Goal: Information Seeking & Learning: Learn about a topic

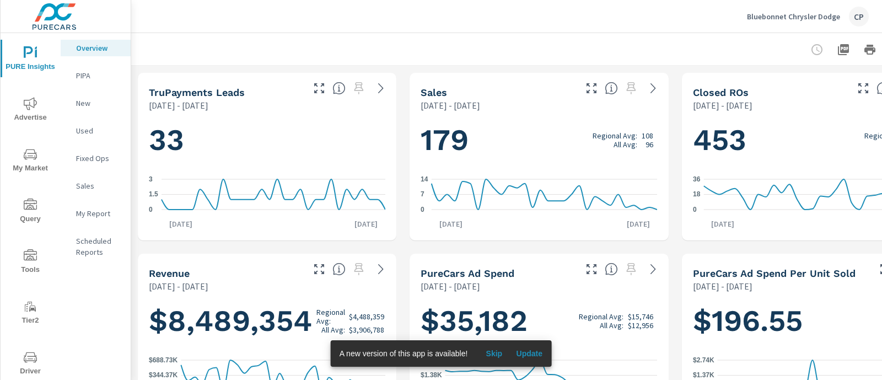
scroll to position [0, 76]
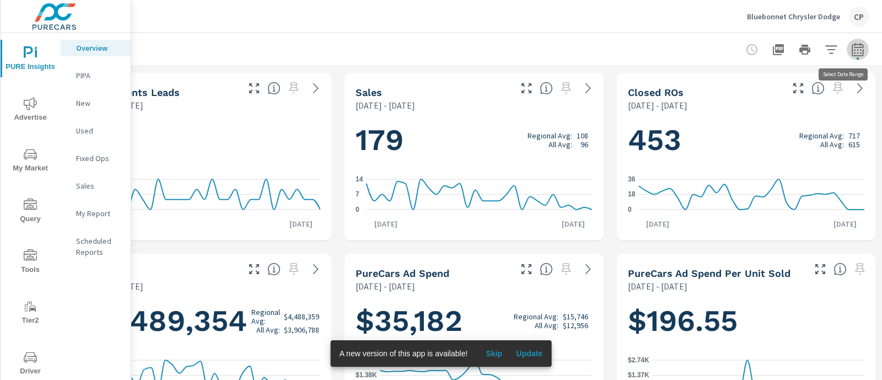
click at [851, 49] on icon "button" at bounding box center [857, 49] width 13 height 13
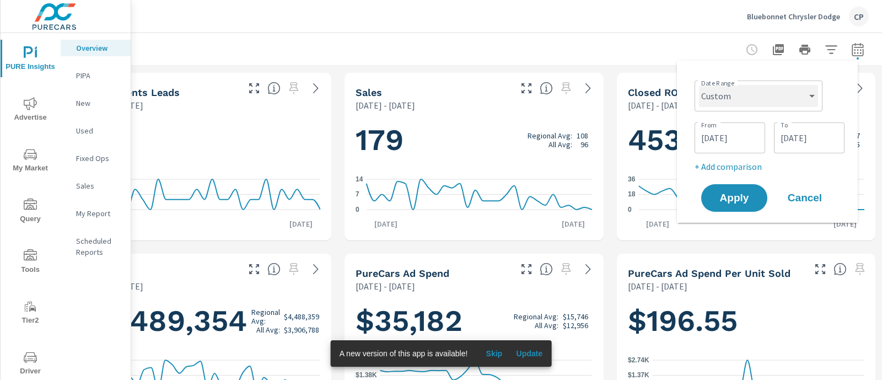
click at [771, 97] on select "Custom Yesterday Last week Last 7 days Last 14 days Last 30 days Last 45 days L…" at bounding box center [758, 96] width 119 height 22
click at [699, 85] on select "Custom Yesterday Last week Last 7 days Last 14 days Last 30 days Last 45 days L…" at bounding box center [758, 96] width 119 height 22
select select "Last 90 days"
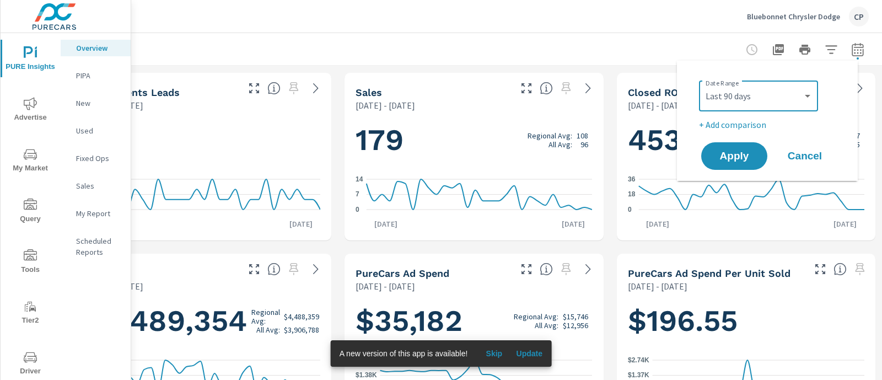
click at [744, 124] on p "+ Add comparison" at bounding box center [769, 124] width 141 height 13
select select "Previous period"
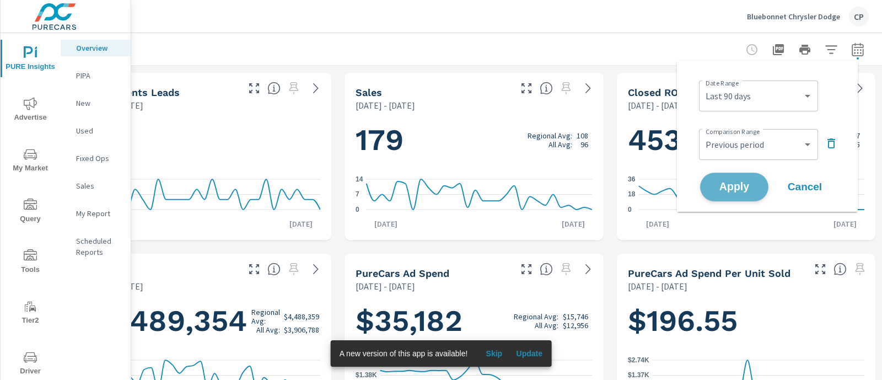
click at [739, 185] on span "Apply" at bounding box center [734, 187] width 45 height 10
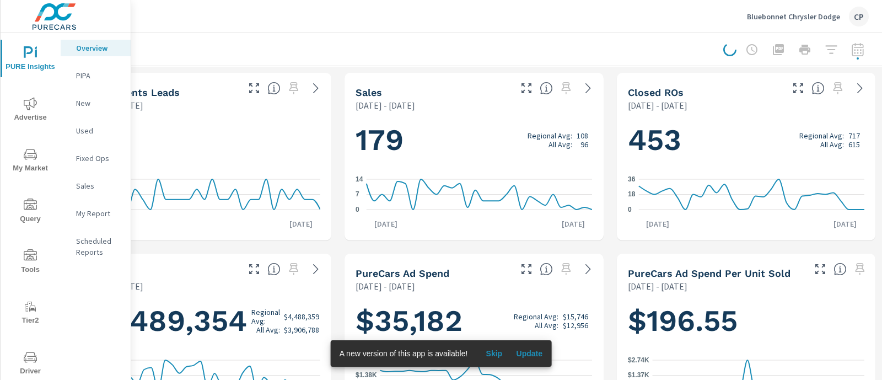
click at [818, 53] on div at bounding box center [796, 50] width 146 height 22
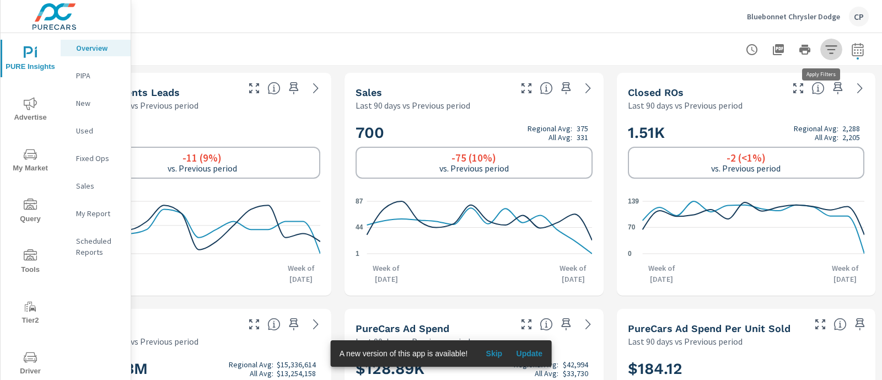
click at [825, 53] on icon "button" at bounding box center [831, 49] width 13 height 13
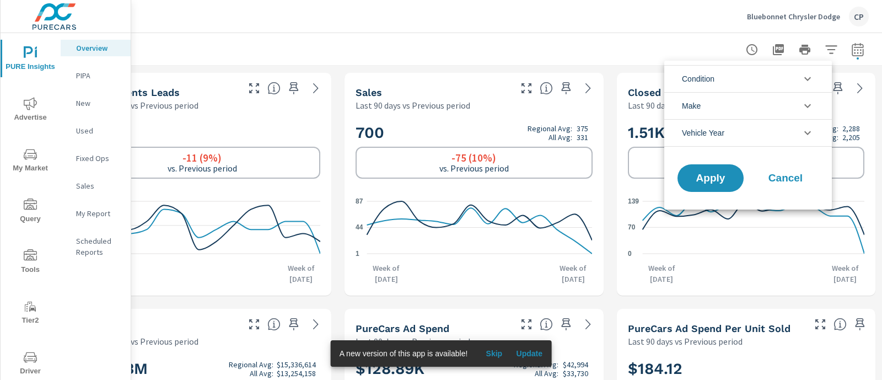
click at [812, 76] on icon "filter options" at bounding box center [807, 78] width 13 height 13
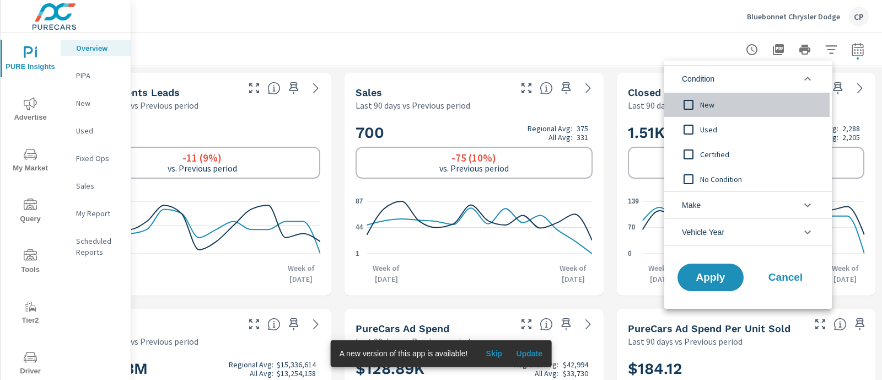
click at [700, 108] on span "New" at bounding box center [760, 104] width 121 height 13
click at [812, 202] on icon "filter options" at bounding box center [807, 204] width 13 height 13
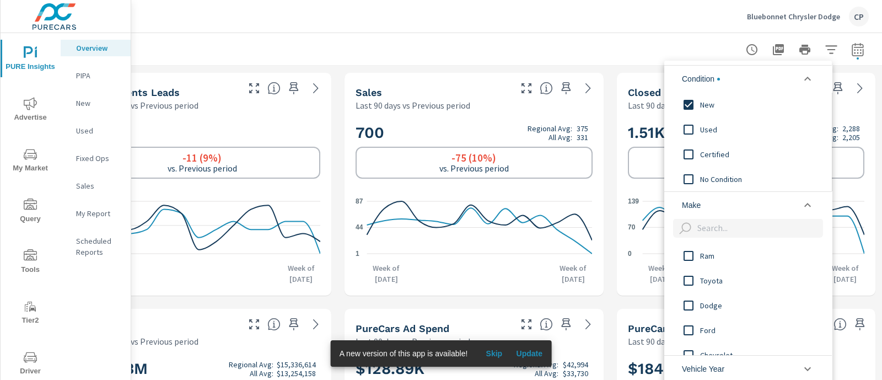
drag, startPoint x: 874, startPoint y: 65, endPoint x: 879, endPoint y: 78, distance: 14.5
click at [879, 78] on div at bounding box center [441, 190] width 882 height 380
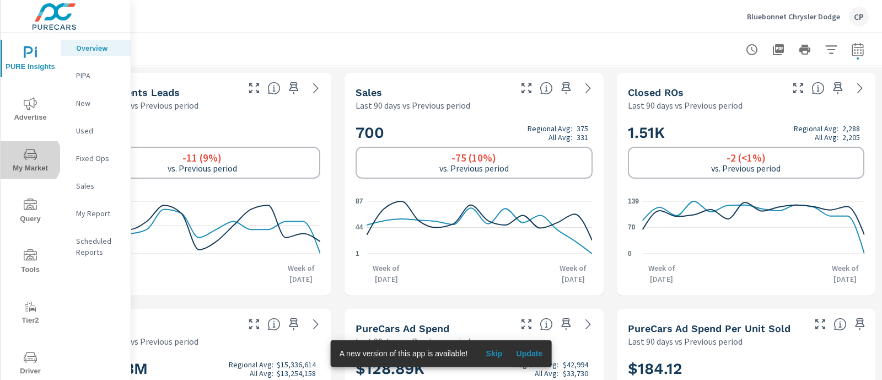
click at [26, 159] on icon "nav menu" at bounding box center [30, 154] width 13 height 13
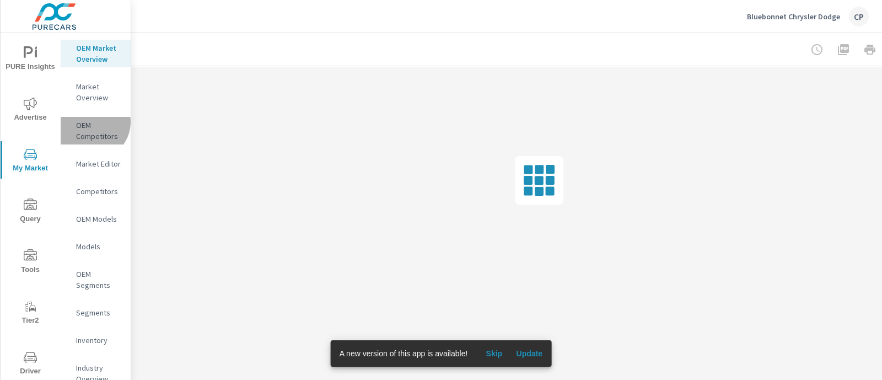
click at [92, 133] on p "OEM Competitors" at bounding box center [99, 131] width 46 height 22
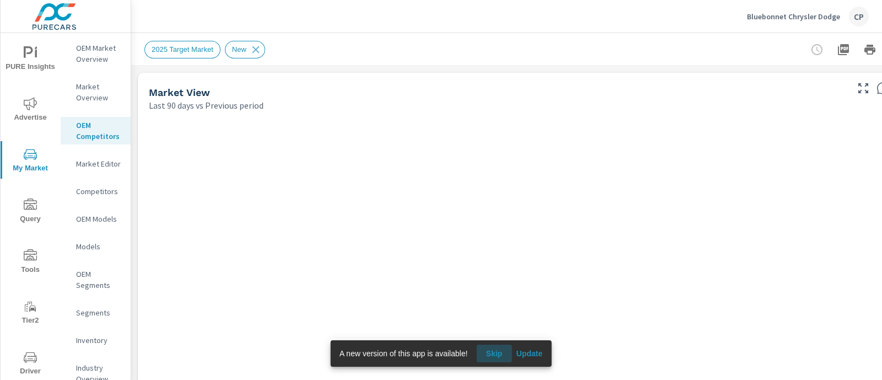
click at [492, 351] on span "Skip" at bounding box center [494, 353] width 26 height 10
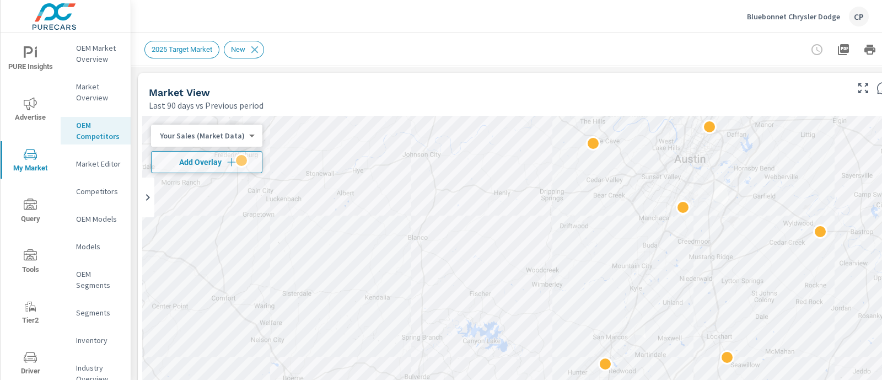
scroll to position [0, 76]
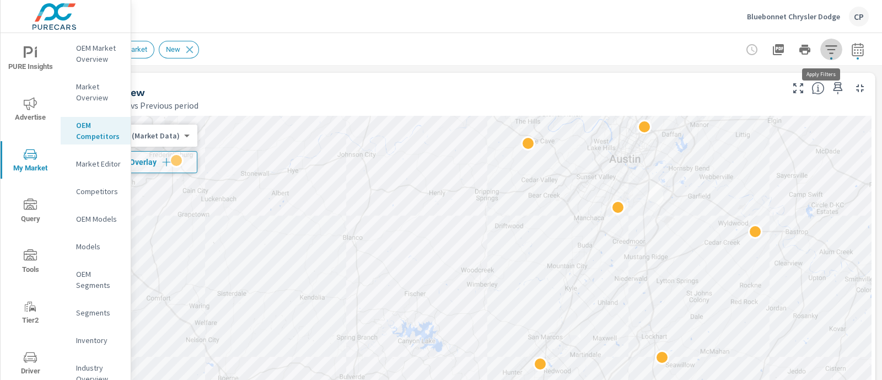
click at [825, 51] on icon "button" at bounding box center [831, 49] width 13 height 13
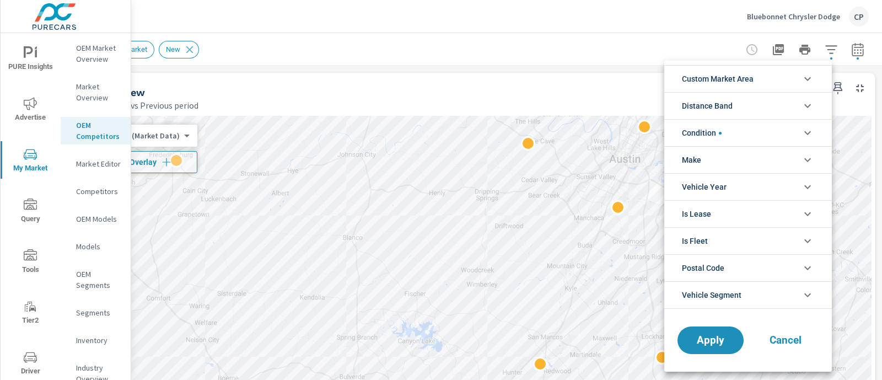
click at [811, 81] on icon "filter options" at bounding box center [807, 78] width 13 height 13
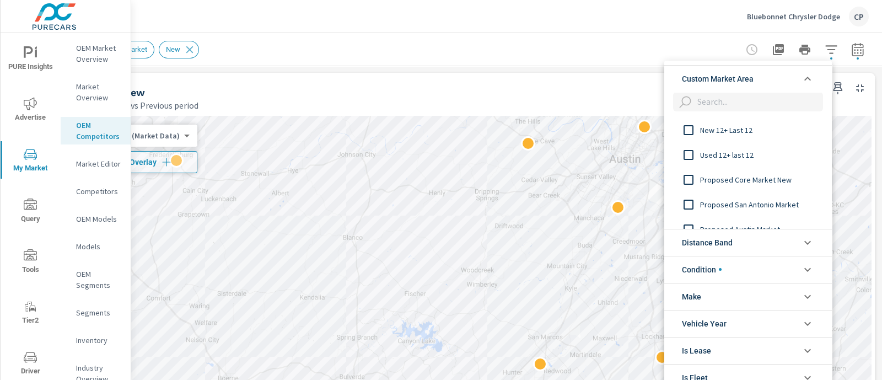
scroll to position [335, 0]
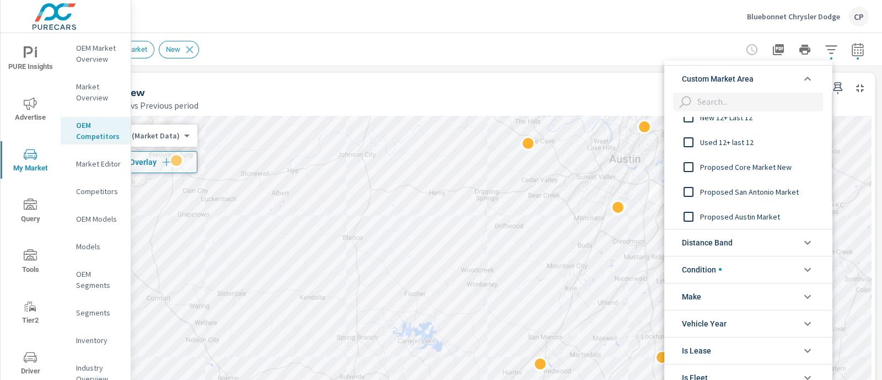
click at [769, 98] on input "filter options" at bounding box center [758, 101] width 130 height 19
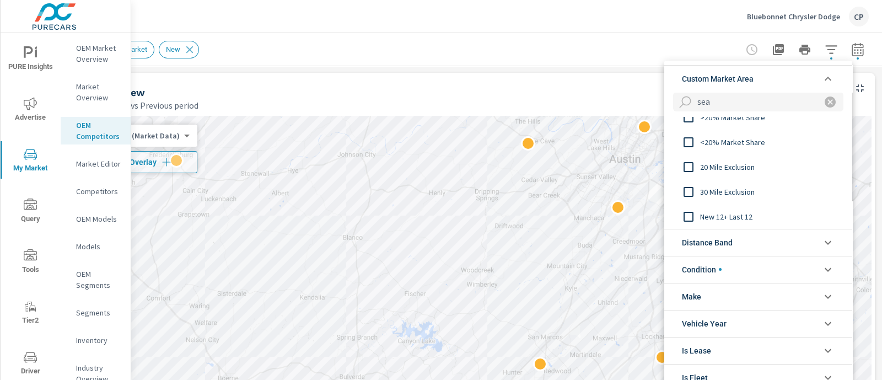
scroll to position [0, 0]
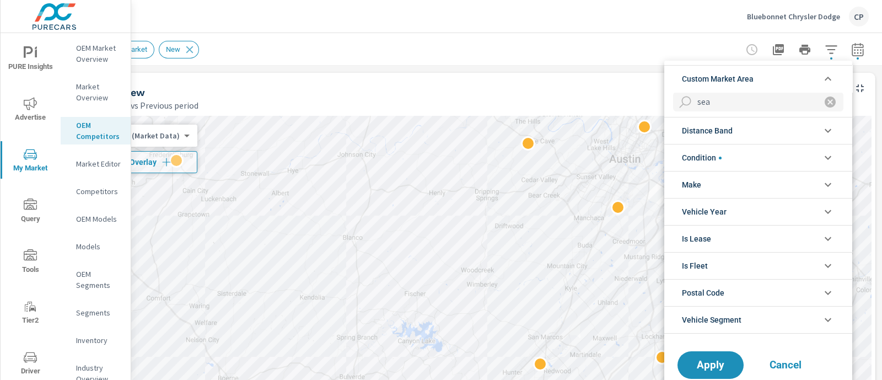
drag, startPoint x: 769, startPoint y: 98, endPoint x: 803, endPoint y: 42, distance: 65.3
click at [803, 42] on div "Custom Market Area sea Distance Band 0-10 10-20 20-30 30-40 40-50 50-60 Conditi…" at bounding box center [441, 190] width 882 height 380
type input "sea"
click at [91, 104] on div at bounding box center [441, 190] width 882 height 380
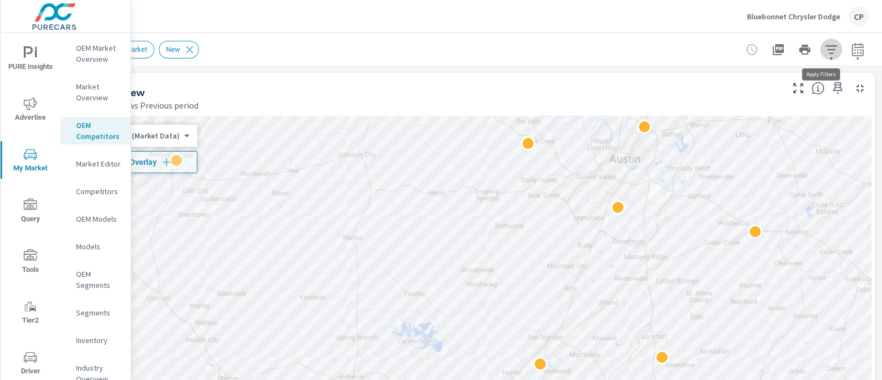
click at [825, 49] on icon "button" at bounding box center [831, 49] width 12 height 8
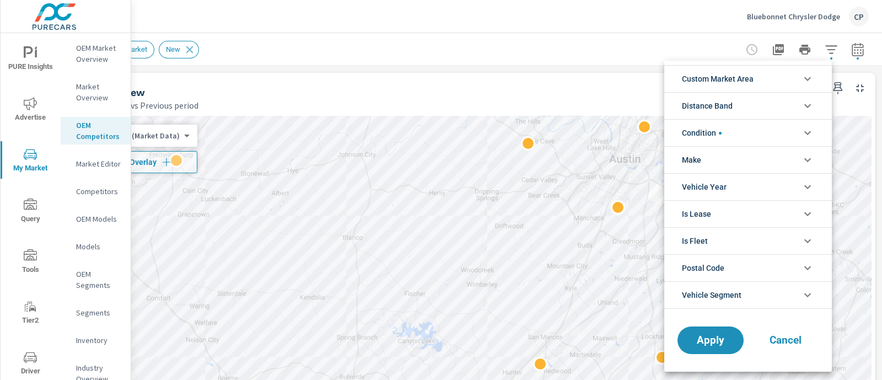
click at [808, 77] on icon "filter options" at bounding box center [807, 78] width 13 height 13
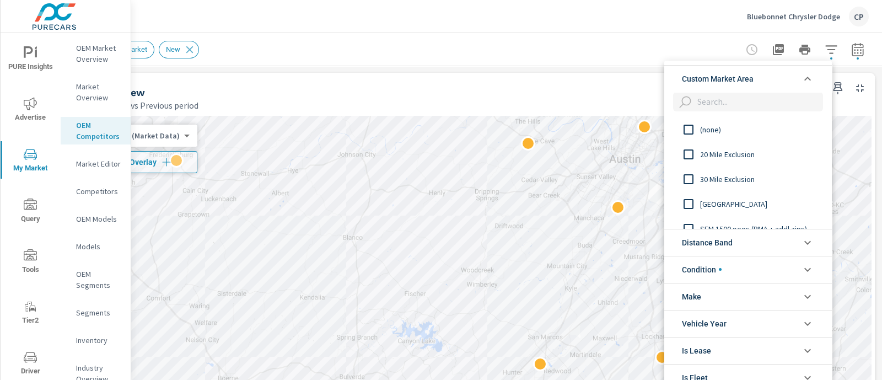
click at [93, 108] on div at bounding box center [441, 190] width 882 height 380
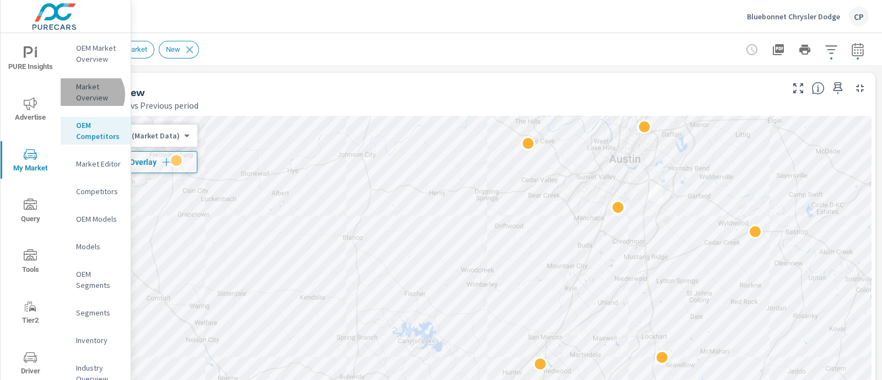
click at [90, 103] on p "Market Overview" at bounding box center [99, 92] width 46 height 22
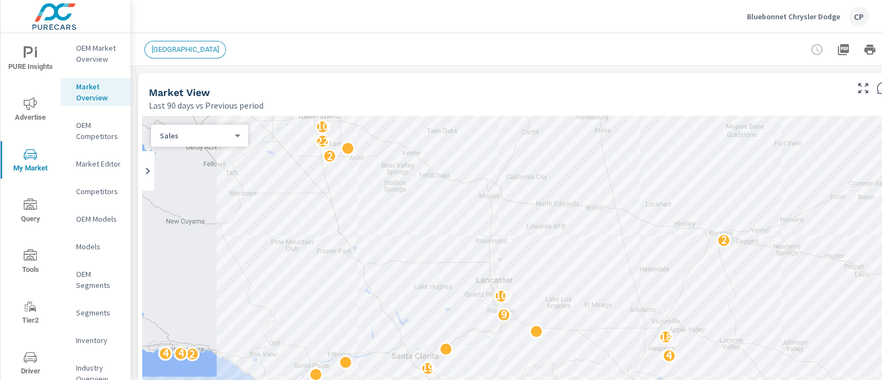
scroll to position [0, 76]
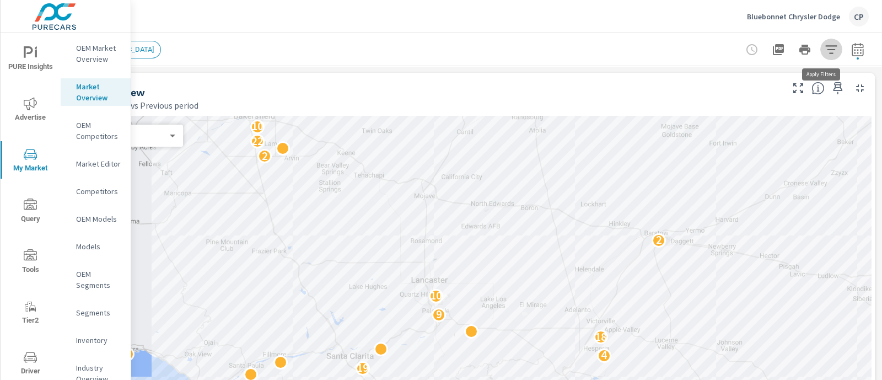
click at [825, 50] on icon "button" at bounding box center [831, 49] width 13 height 13
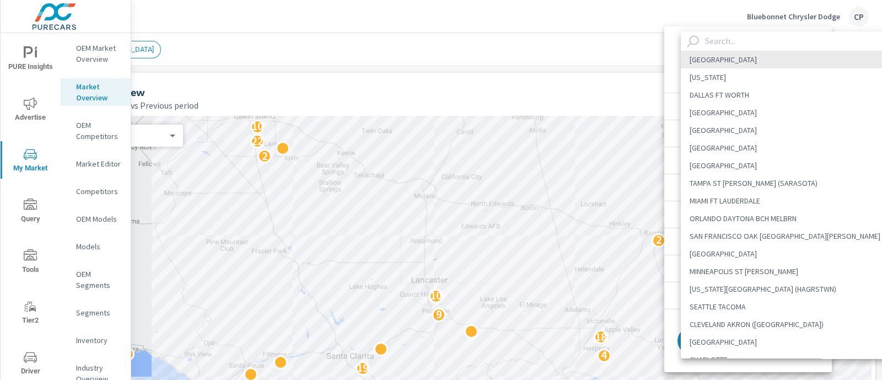
click at [790, 58] on body "PURE Insights Advertise My Market Query Tools Tier2 Driver Operations Leave Fee…" at bounding box center [441, 190] width 882 height 380
click at [753, 40] on input "text" at bounding box center [800, 40] width 199 height 19
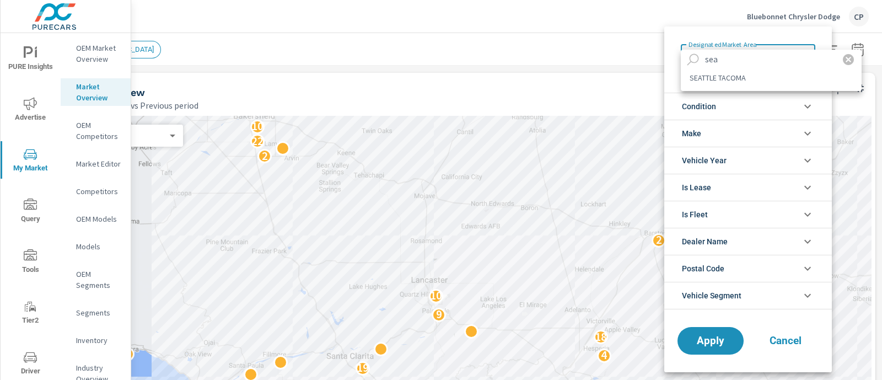
type input "sea"
click at [738, 76] on li "SEATTLE TACOMA" at bounding box center [771, 78] width 181 height 18
type Area "SEATTLE TACOMA"
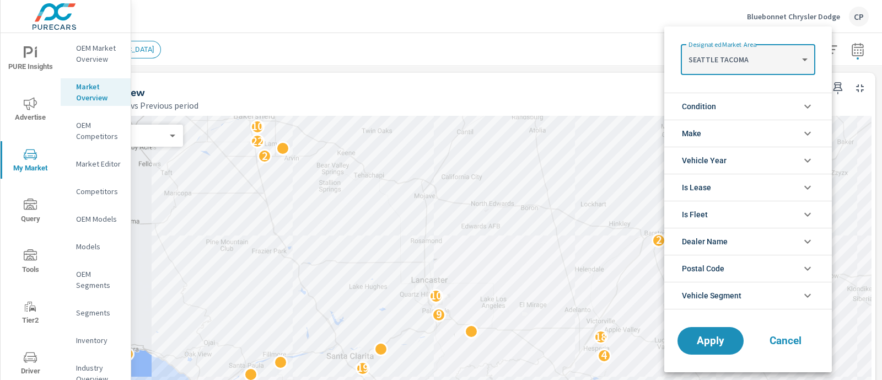
click at [807, 108] on icon "filter options" at bounding box center [807, 106] width 13 height 13
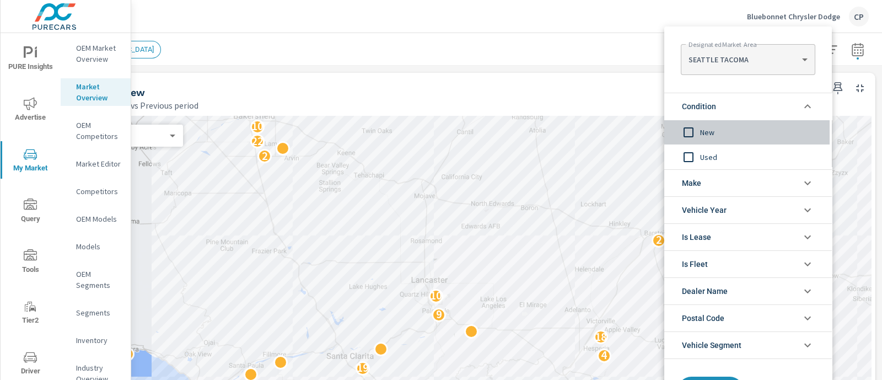
click at [711, 131] on span "New" at bounding box center [760, 132] width 121 height 13
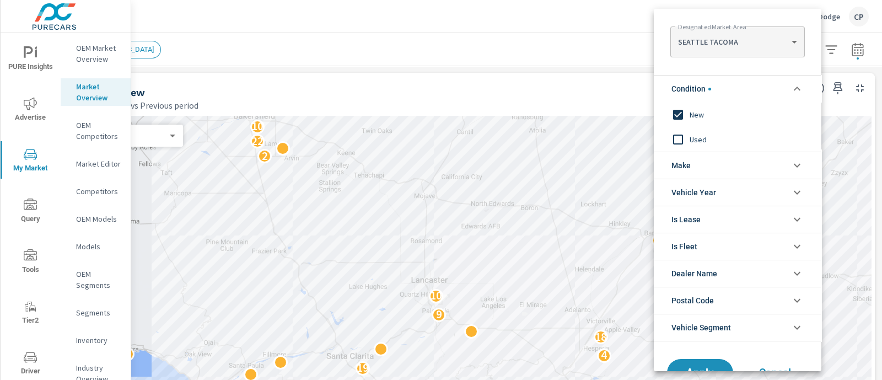
scroll to position [31, 0]
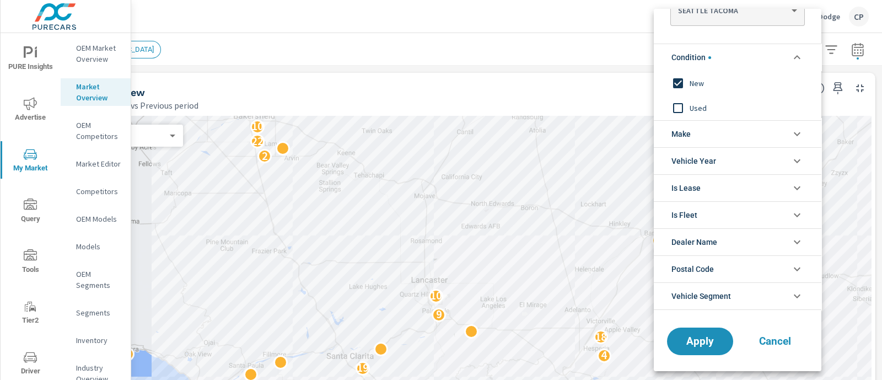
click at [796, 293] on icon "filter options" at bounding box center [797, 295] width 13 height 13
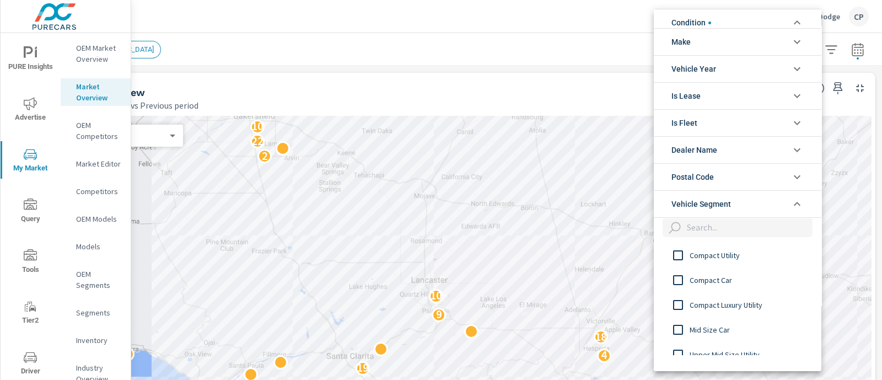
scroll to position [168, 0]
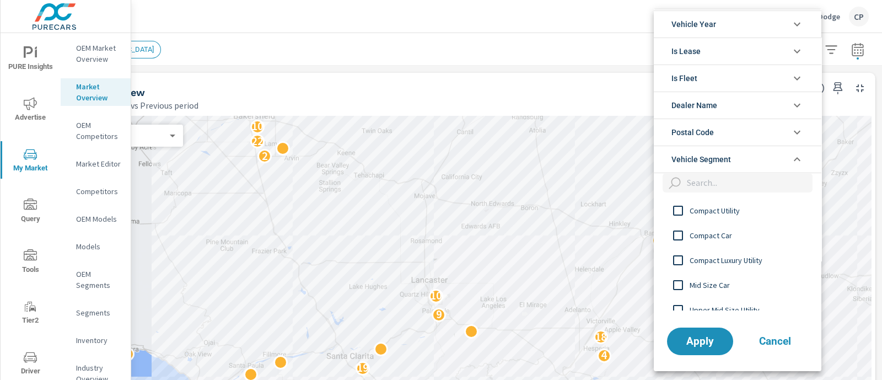
click at [758, 183] on input "filter options" at bounding box center [748, 182] width 130 height 19
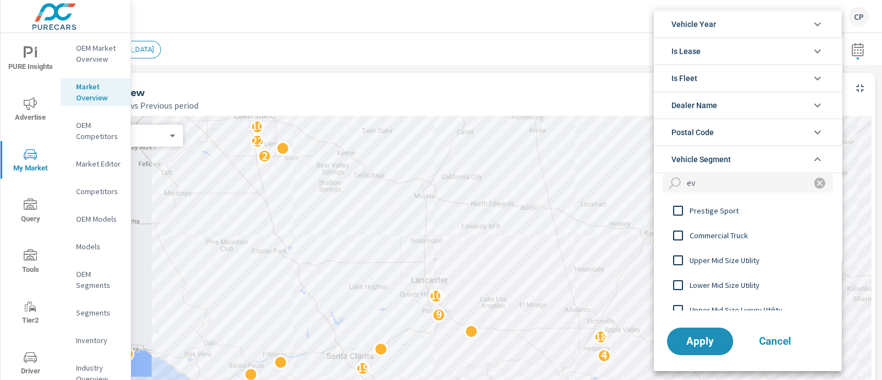
scroll to position [56, 0]
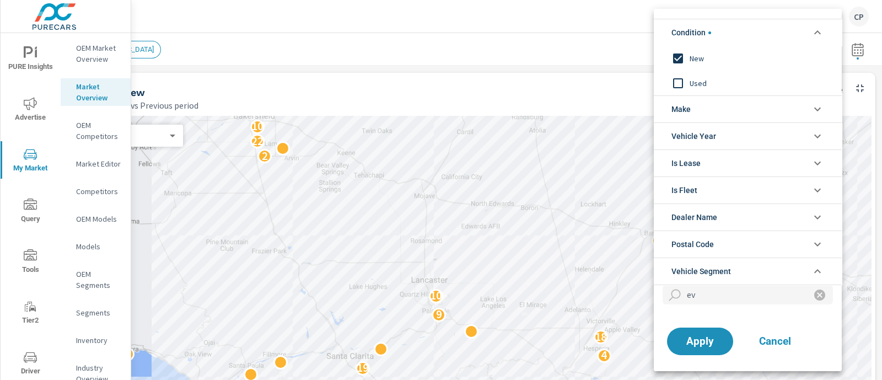
type input "e"
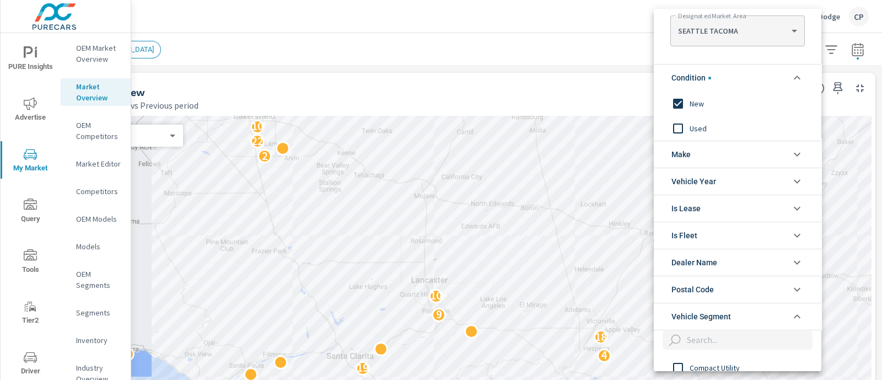
scroll to position [0, 0]
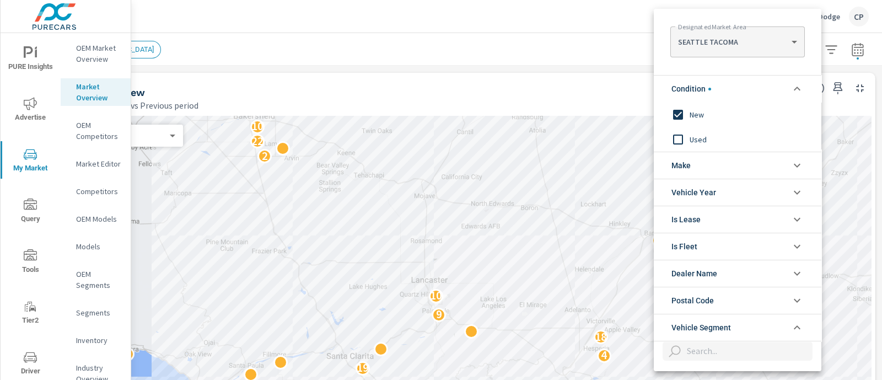
click at [96, 144] on div at bounding box center [441, 190] width 882 height 380
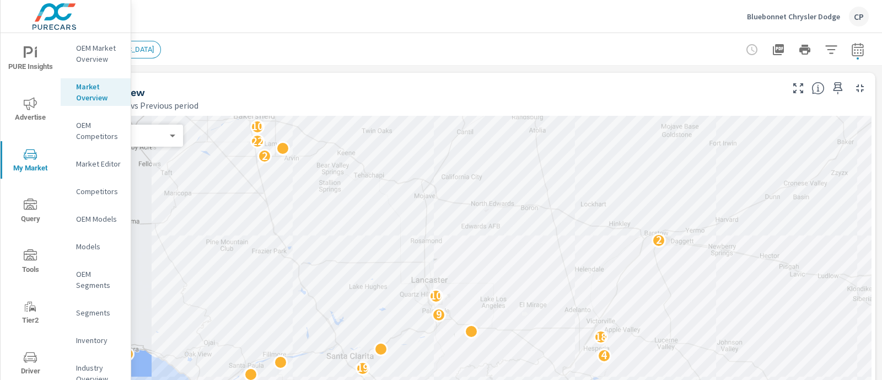
click at [96, 142] on p "OEM Competitors" at bounding box center [99, 131] width 46 height 22
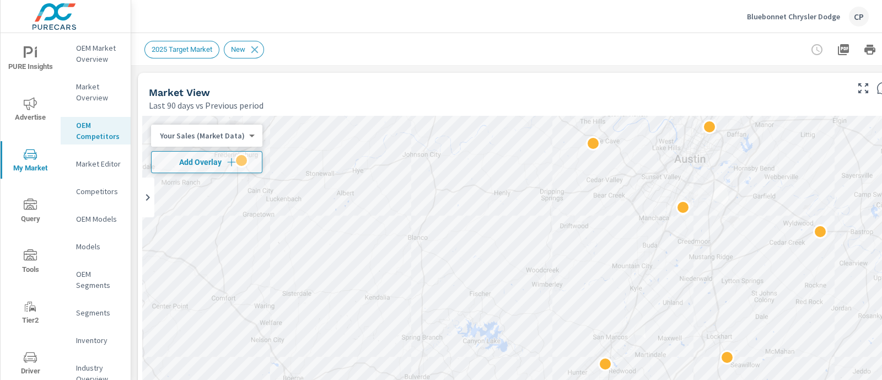
scroll to position [0, 76]
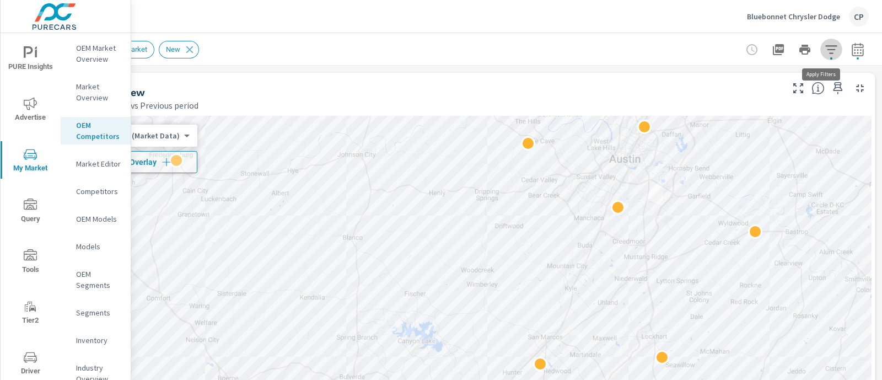
click at [828, 49] on button "button" at bounding box center [831, 50] width 22 height 22
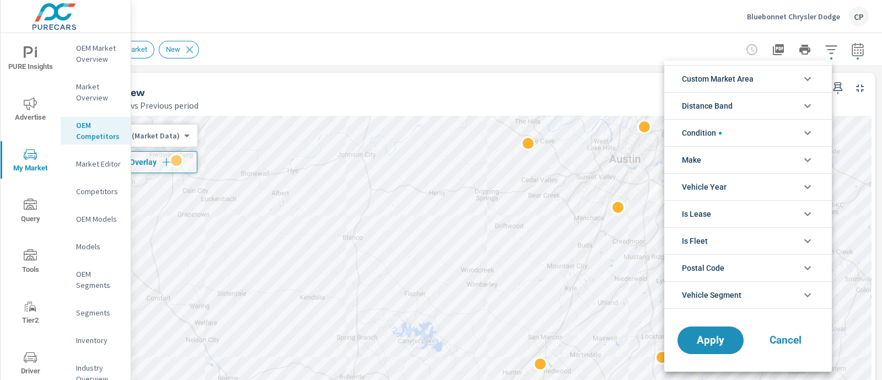
click at [807, 160] on icon "filter options" at bounding box center [807, 160] width 7 height 4
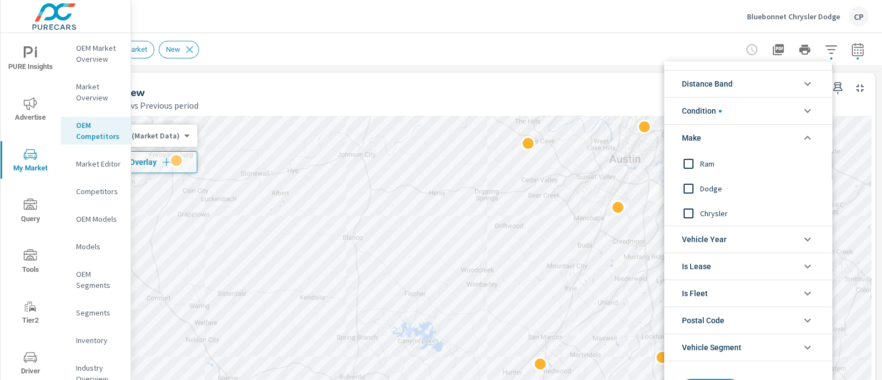
scroll to position [0, 0]
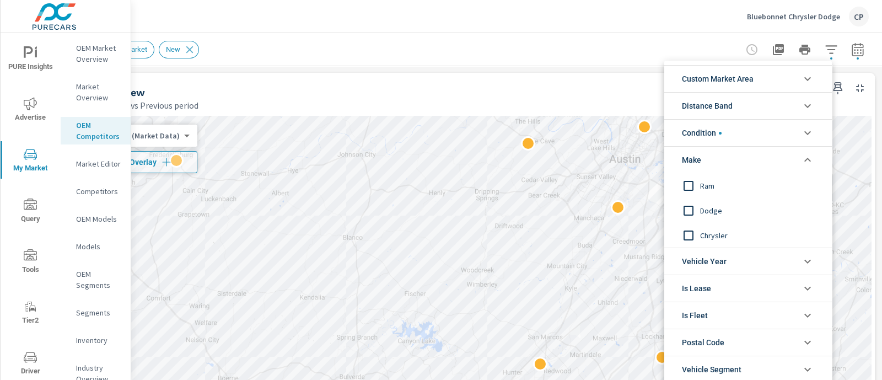
click at [98, 95] on div at bounding box center [441, 190] width 882 height 380
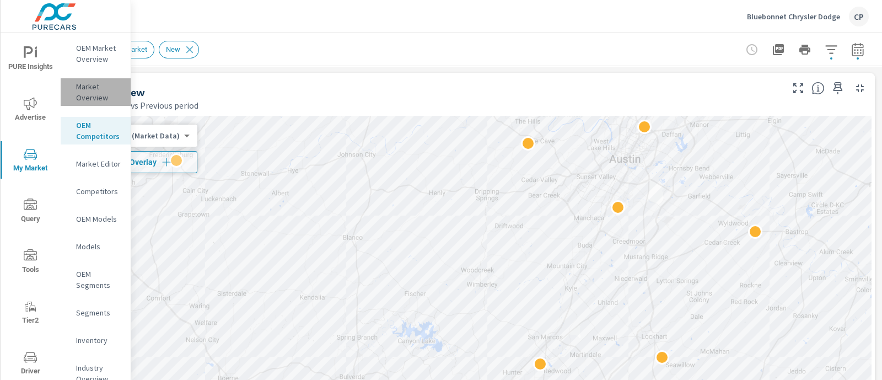
click at [96, 99] on p "Market Overview" at bounding box center [99, 92] width 46 height 22
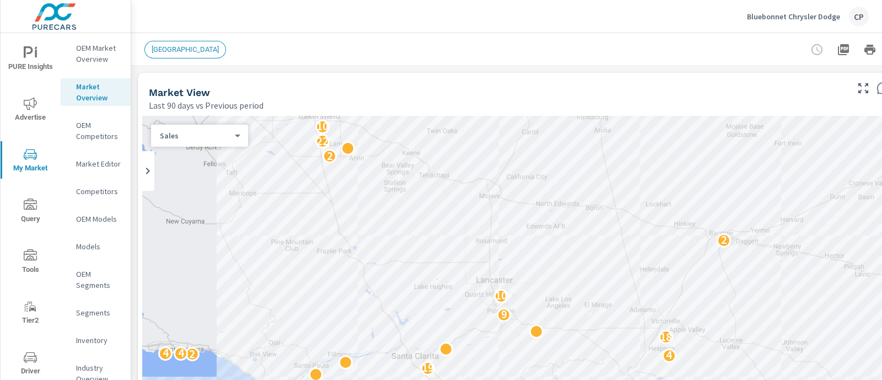
scroll to position [0, 76]
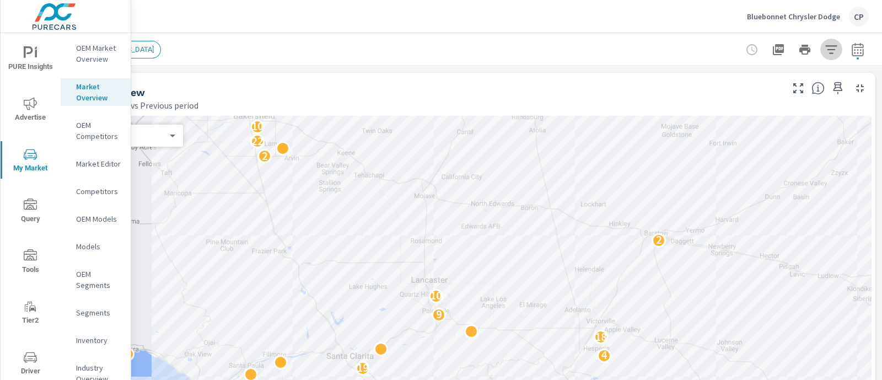
click at [825, 52] on icon "button" at bounding box center [831, 49] width 13 height 13
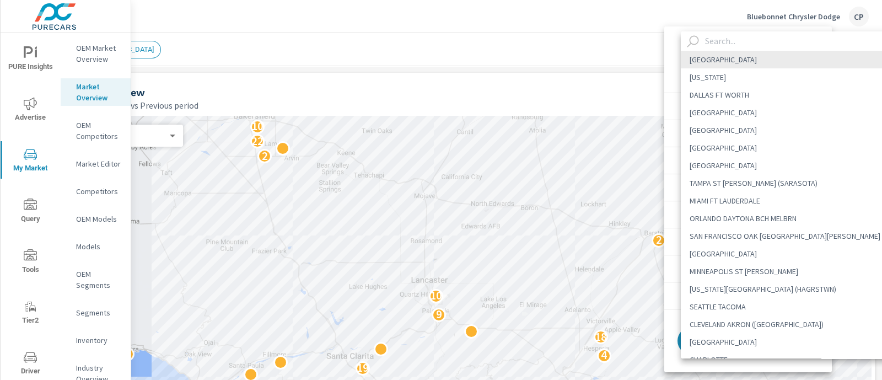
click at [729, 59] on body "PURE Insights Advertise My Market Query Tools Tier2 Driver Operations Leave Fee…" at bounding box center [441, 190] width 882 height 380
click at [730, 42] on input "text" at bounding box center [800, 40] width 199 height 19
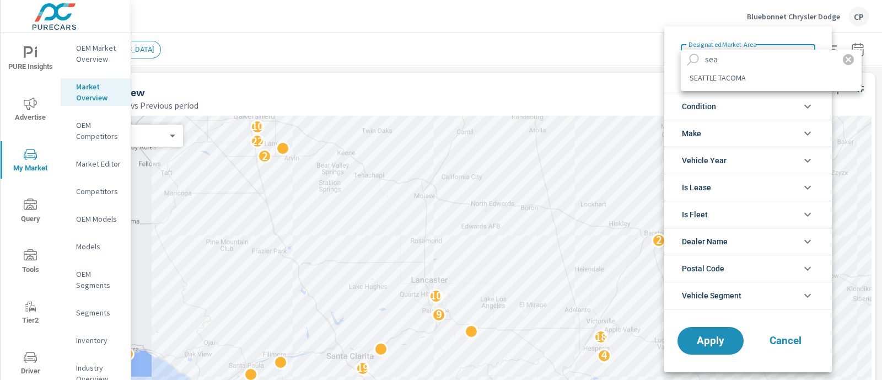
type input "sea"
click at [727, 82] on li "SEATTLE TACOMA" at bounding box center [771, 78] width 181 height 18
type Area "SEATTLE TACOMA"
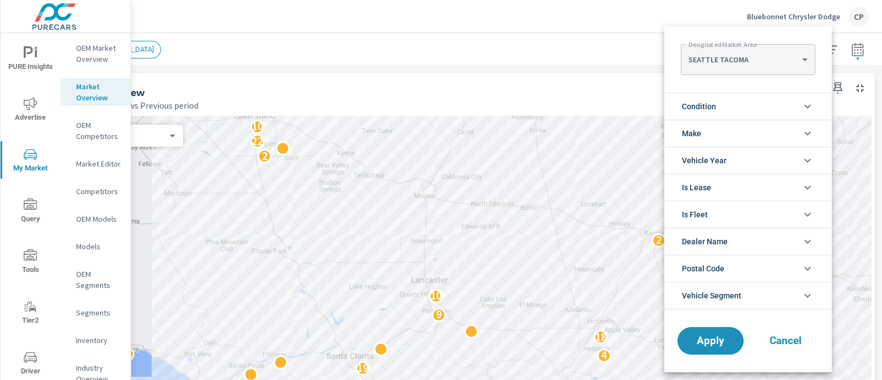
click at [807, 105] on icon "filter options" at bounding box center [807, 106] width 13 height 13
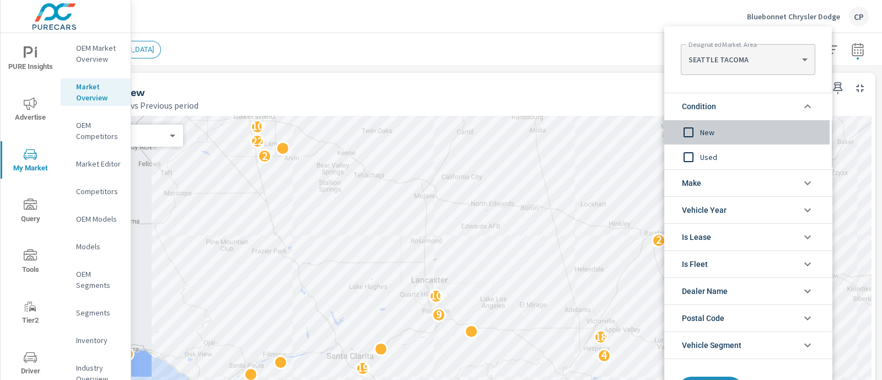
click at [696, 130] on input "filter options" at bounding box center [688, 132] width 23 height 23
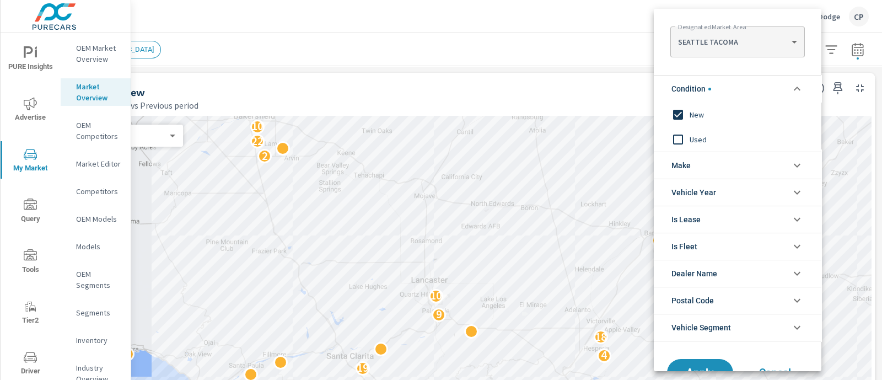
click at [797, 167] on icon "filter options" at bounding box center [797, 165] width 13 height 13
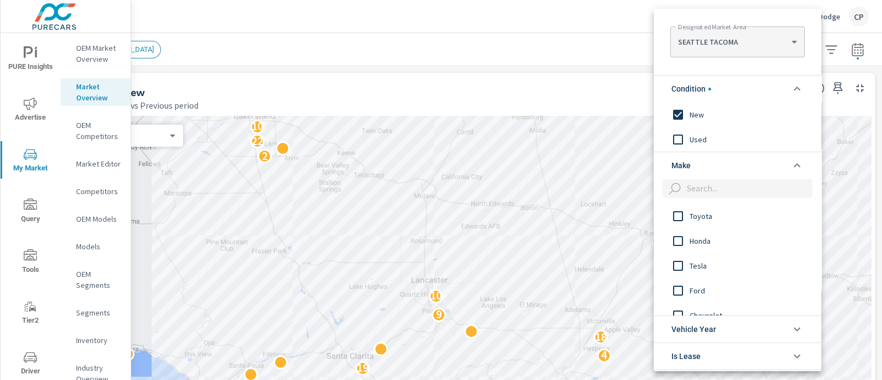
click at [755, 182] on input "filter options" at bounding box center [748, 188] width 130 height 19
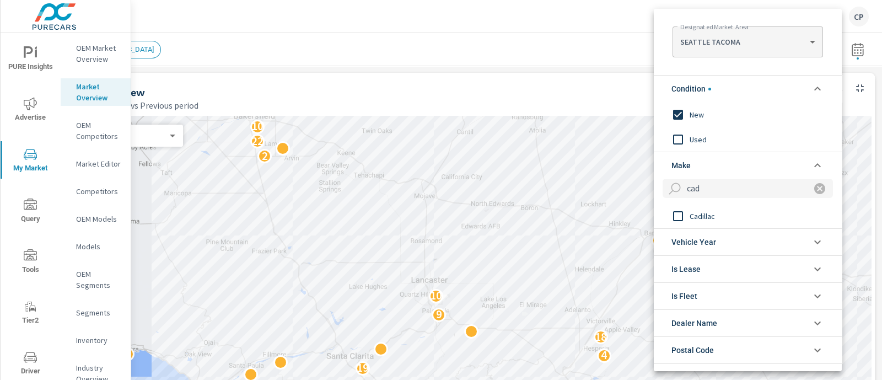
type input "cad"
click at [684, 216] on input "filter options" at bounding box center [678, 216] width 23 height 23
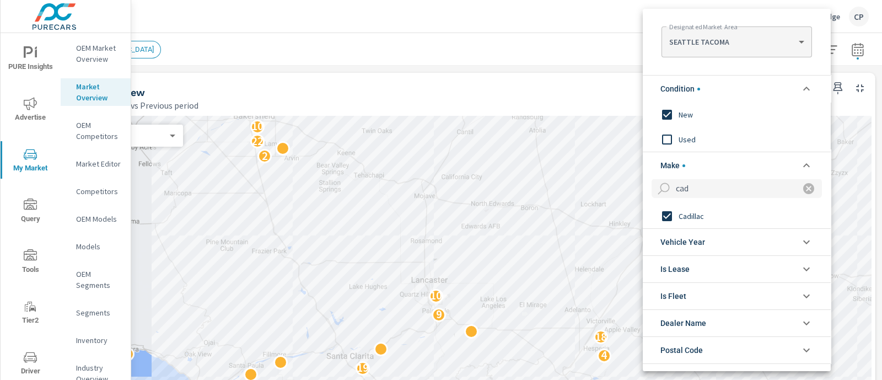
click at [800, 238] on icon "filter options" at bounding box center [806, 241] width 13 height 13
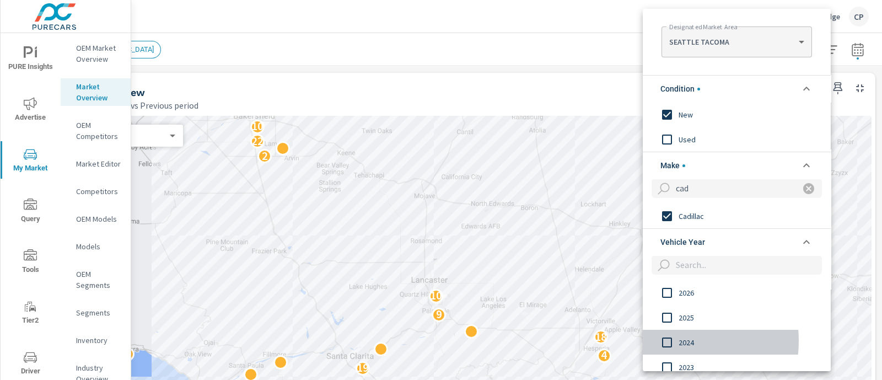
click at [664, 340] on input "filter options" at bounding box center [667, 342] width 23 height 23
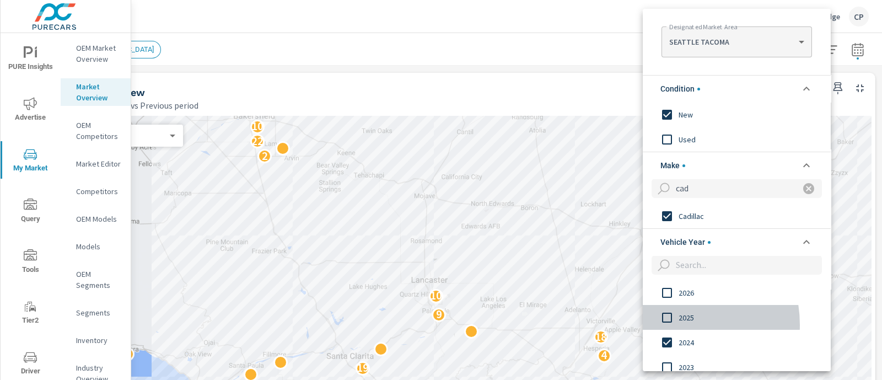
click at [669, 324] on input "filter options" at bounding box center [667, 317] width 23 height 23
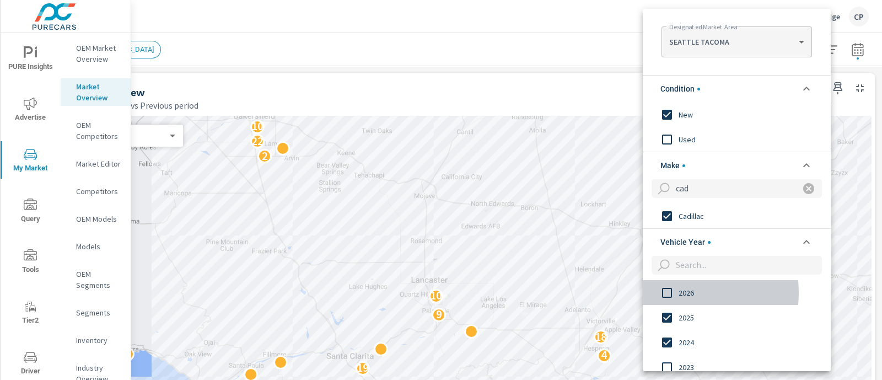
click at [667, 292] on input "filter options" at bounding box center [667, 292] width 23 height 23
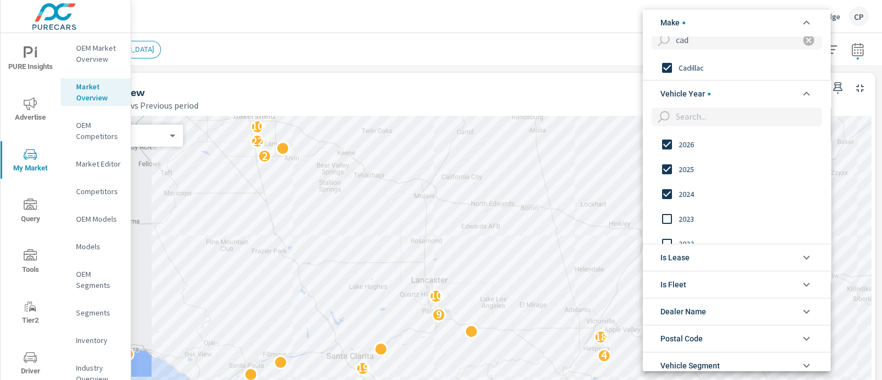
scroll to position [217, 0]
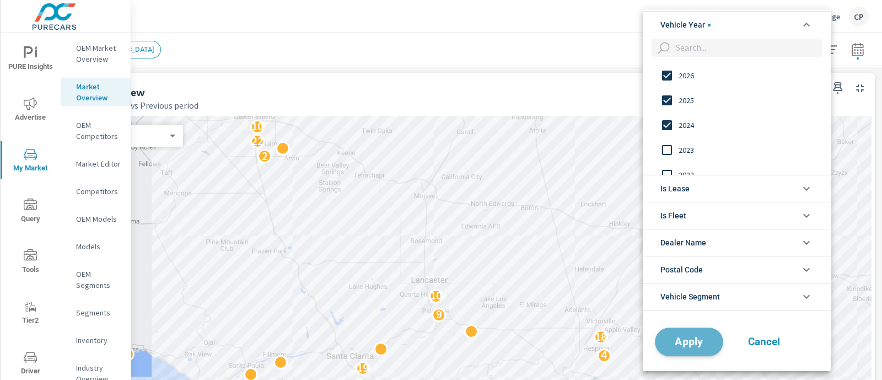
click at [697, 336] on span "Apply" at bounding box center [689, 341] width 45 height 10
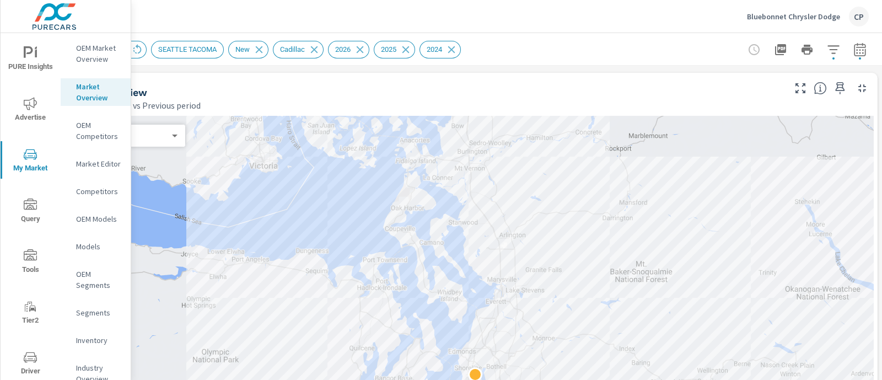
scroll to position [0, 76]
click at [851, 51] on icon "button" at bounding box center [857, 49] width 13 height 13
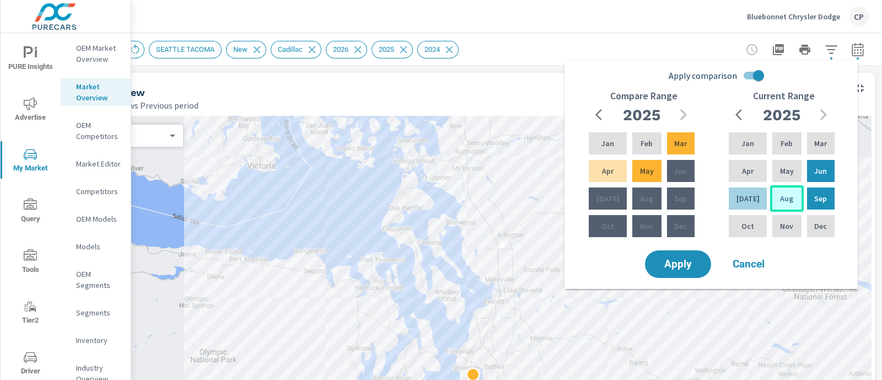
click at [780, 202] on p "Aug" at bounding box center [786, 198] width 13 height 11
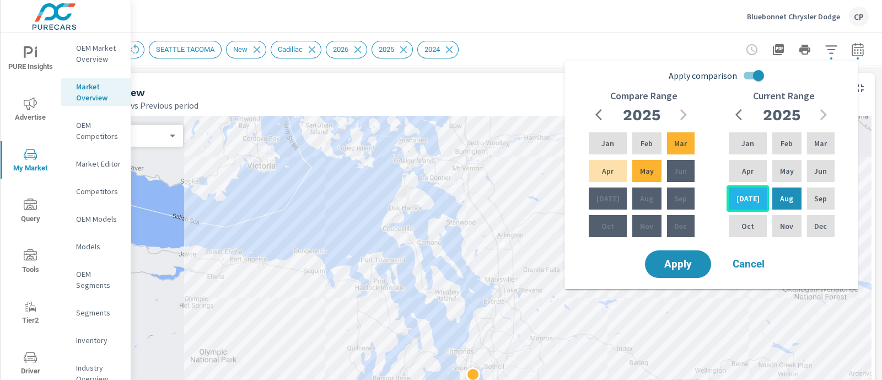
click at [746, 197] on p "Jul" at bounding box center [748, 198] width 23 height 11
click at [810, 172] on div "Jun" at bounding box center [821, 171] width 32 height 26
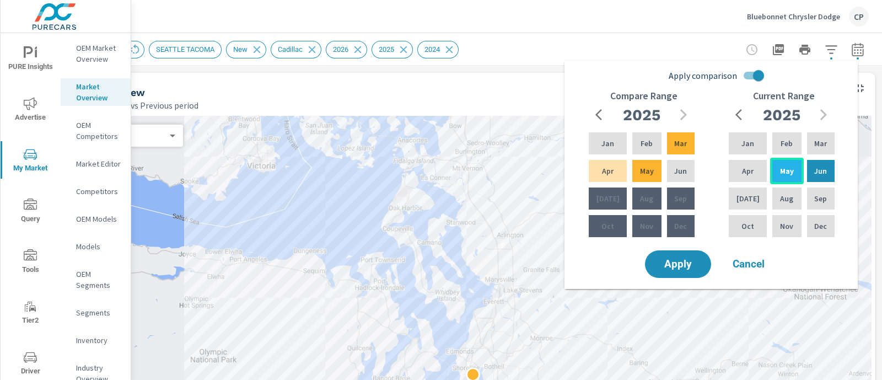
click at [770, 168] on div "May" at bounding box center [786, 171] width 33 height 26
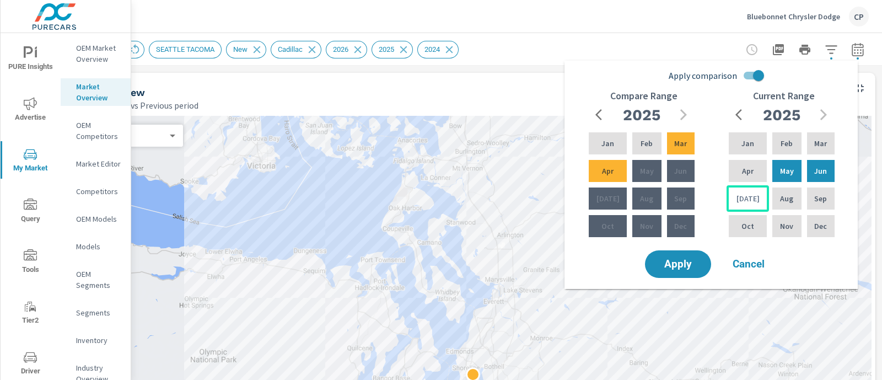
click at [744, 194] on p "Jul" at bounding box center [748, 198] width 23 height 11
click at [809, 178] on div "Jun" at bounding box center [821, 171] width 32 height 26
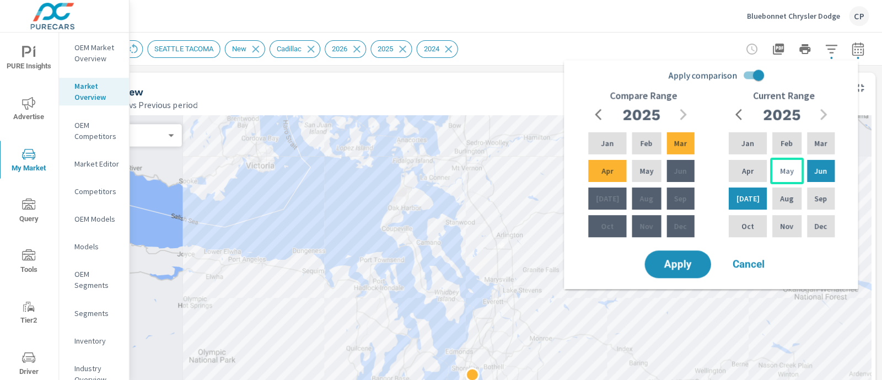
scroll to position [0, 0]
click at [777, 160] on div "May" at bounding box center [786, 171] width 33 height 26
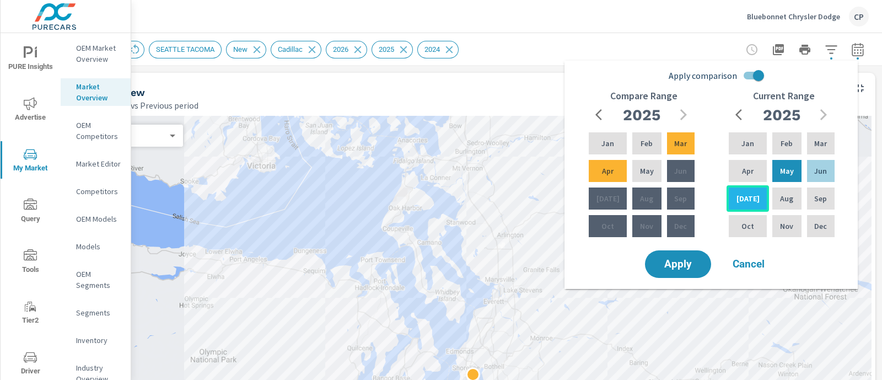
click at [749, 201] on p "Jul" at bounding box center [748, 198] width 23 height 11
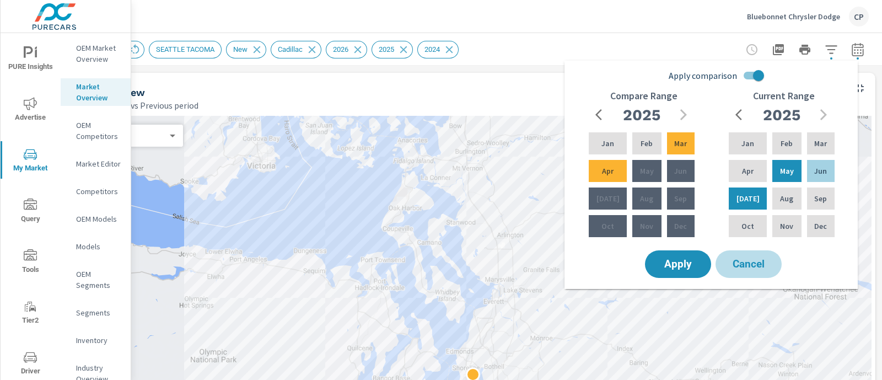
click at [747, 259] on span "Cancel" at bounding box center [749, 264] width 44 height 10
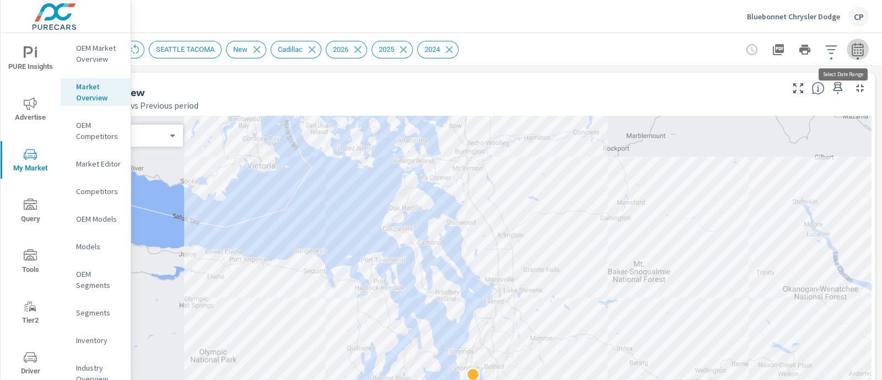
click at [851, 49] on icon "button" at bounding box center [857, 49] width 13 height 13
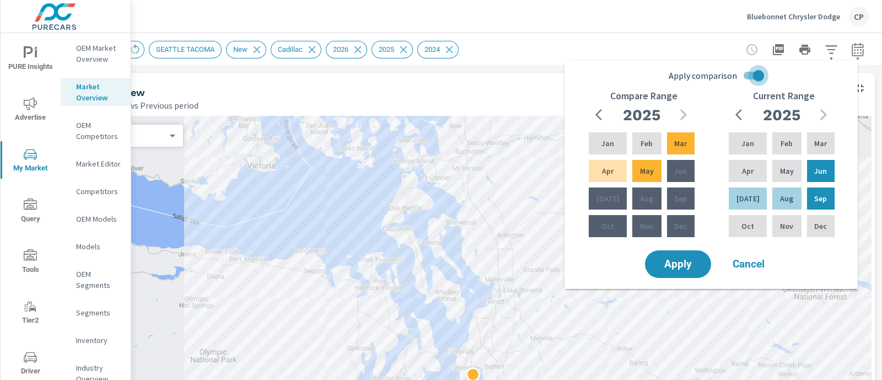
click at [756, 77] on input "Apply comparison" at bounding box center [758, 75] width 63 height 21
checkbox input "false"
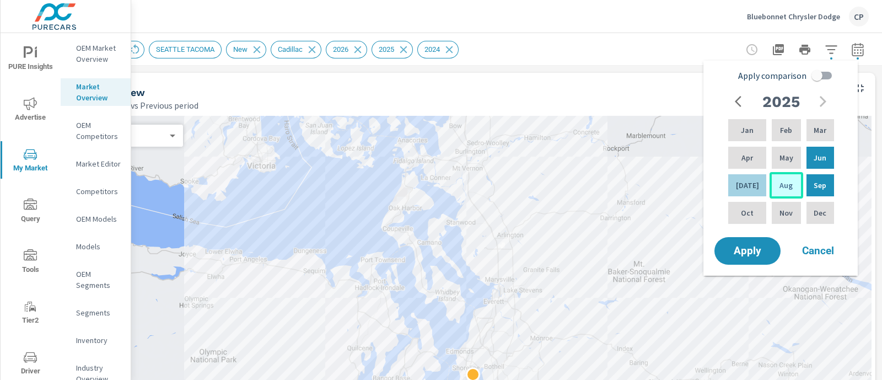
click at [785, 187] on p "Aug" at bounding box center [786, 185] width 13 height 11
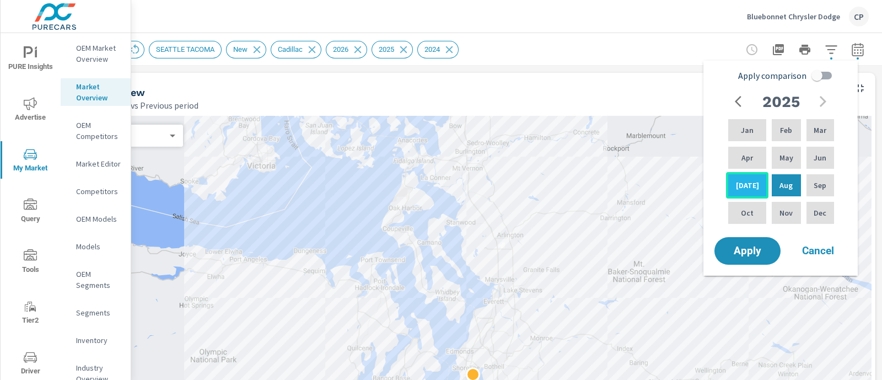
click at [740, 180] on p "Jul" at bounding box center [747, 185] width 23 height 11
click at [814, 158] on p "Jun" at bounding box center [820, 157] width 13 height 11
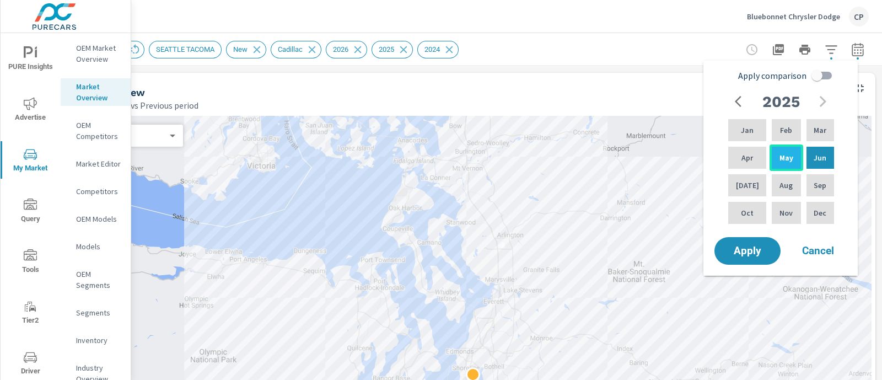
click at [783, 155] on p "May" at bounding box center [787, 157] width 14 height 11
click at [854, 50] on icon "button" at bounding box center [857, 51] width 7 height 4
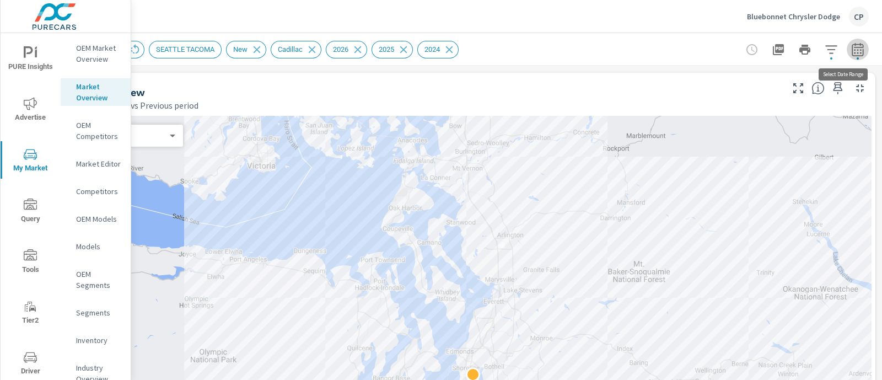
click at [854, 50] on icon "button" at bounding box center [857, 51] width 7 height 4
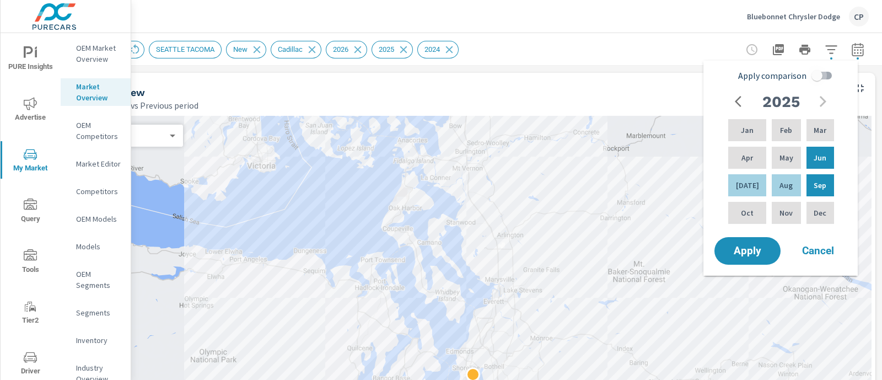
click at [815, 74] on input "Apply comparison" at bounding box center [817, 75] width 63 height 21
checkbox input "true"
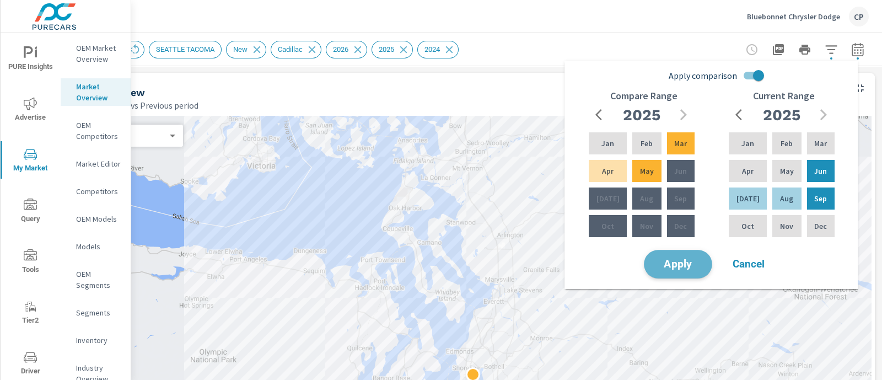
click at [659, 264] on span "Apply" at bounding box center [678, 264] width 45 height 10
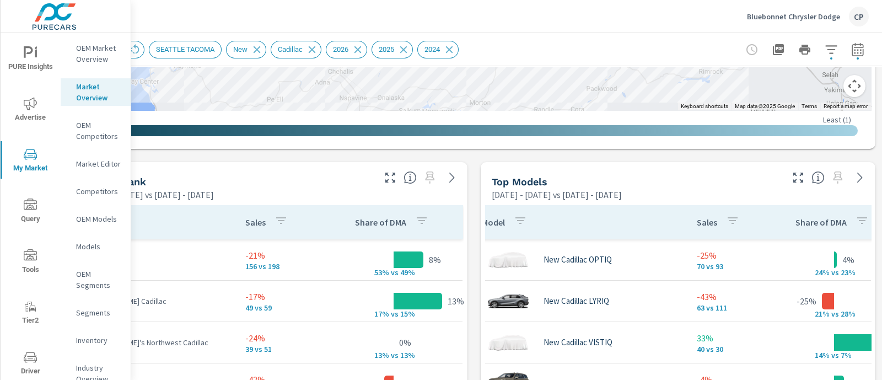
scroll to position [587, 76]
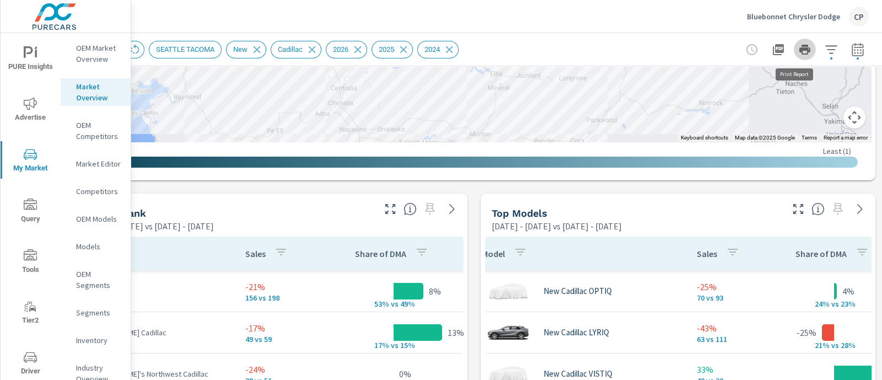
click at [799, 50] on icon "button" at bounding box center [804, 50] width 11 height 10
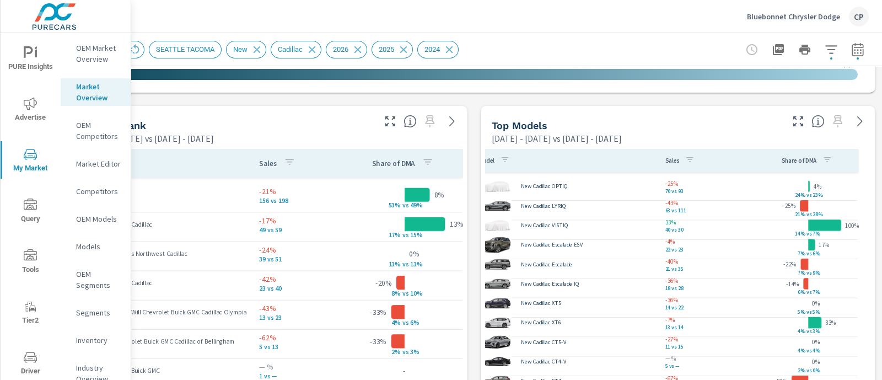
scroll to position [672, 76]
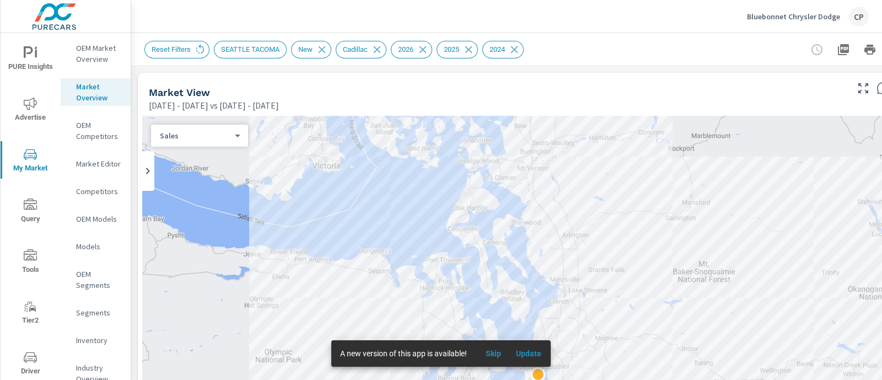
scroll to position [0, 76]
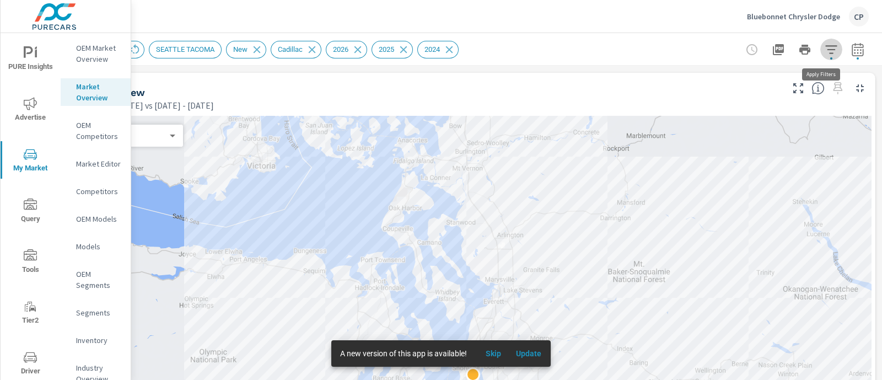
click at [830, 57] on span "button" at bounding box center [831, 58] width 2 height 2
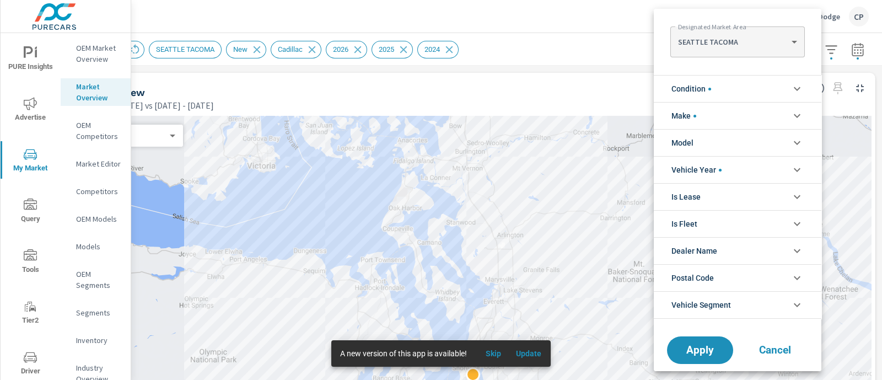
scroll to position [50, 0]
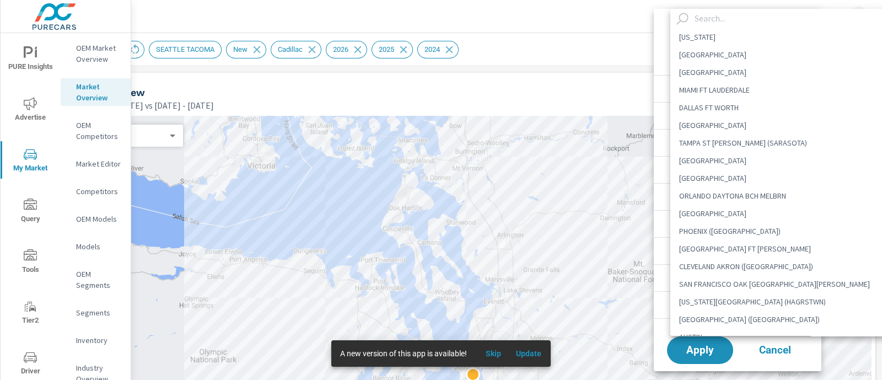
click at [740, 45] on body "PURE Insights Advertise My Market Query Tools Tier2 Driver Operations Leave Fee…" at bounding box center [441, 190] width 882 height 380
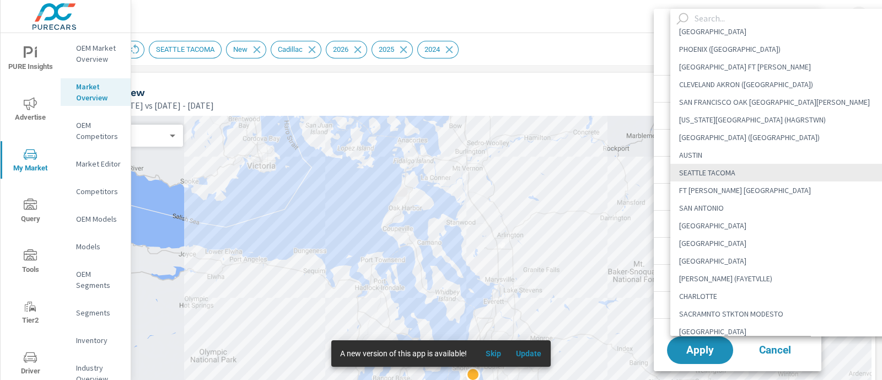
click at [722, 20] on input "text" at bounding box center [789, 18] width 199 height 19
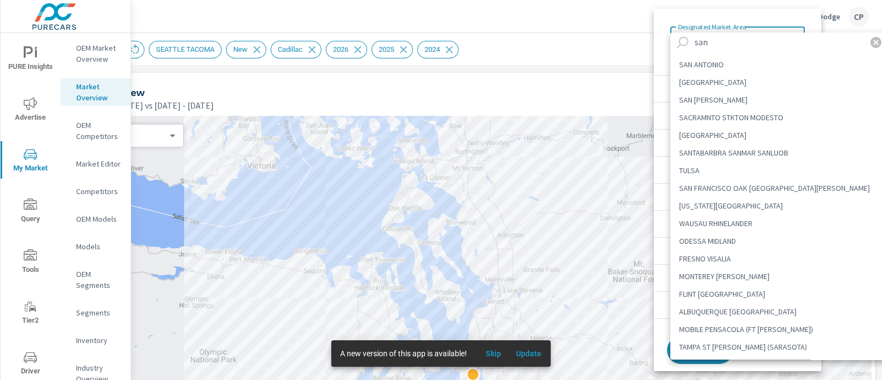
scroll to position [0, 0]
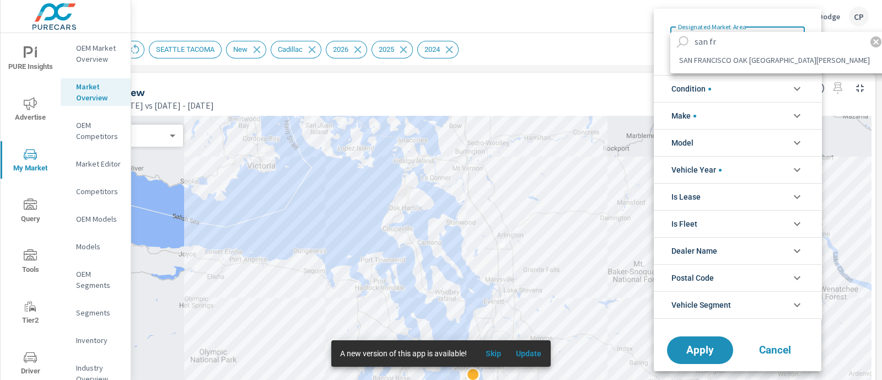
type input "san fr"
click at [756, 54] on li "SAN FRANCISCO OAK [GEOGRAPHIC_DATA][PERSON_NAME]" at bounding box center [779, 60] width 219 height 18
type Area "SAN FRANCISCO OAK [GEOGRAPHIC_DATA][PERSON_NAME]"
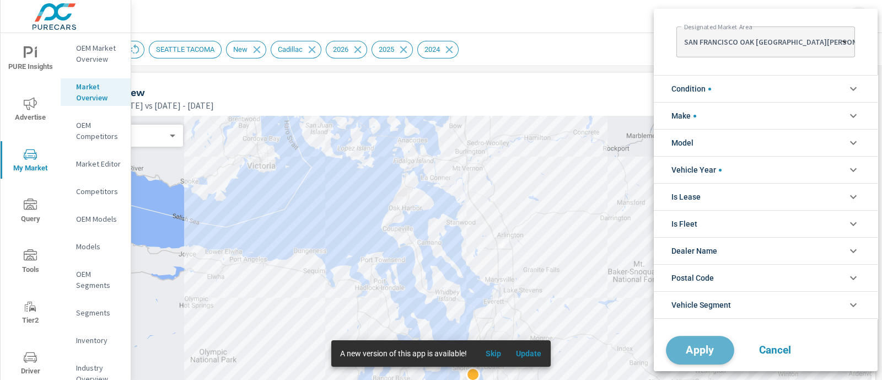
click at [707, 351] on span "Apply" at bounding box center [700, 350] width 45 height 10
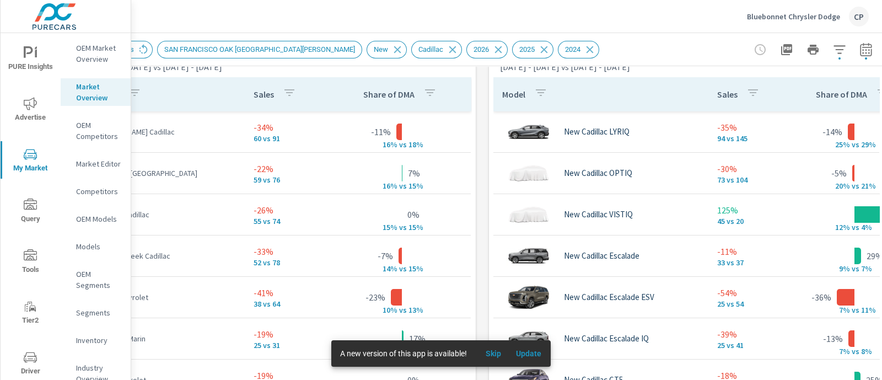
scroll to position [747, 76]
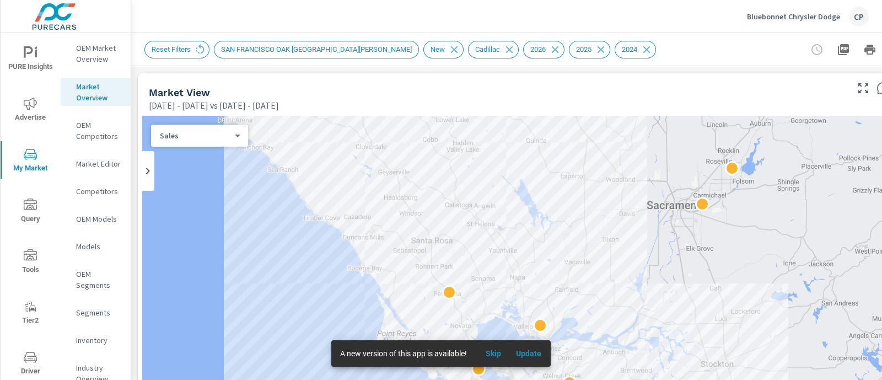
scroll to position [0, 76]
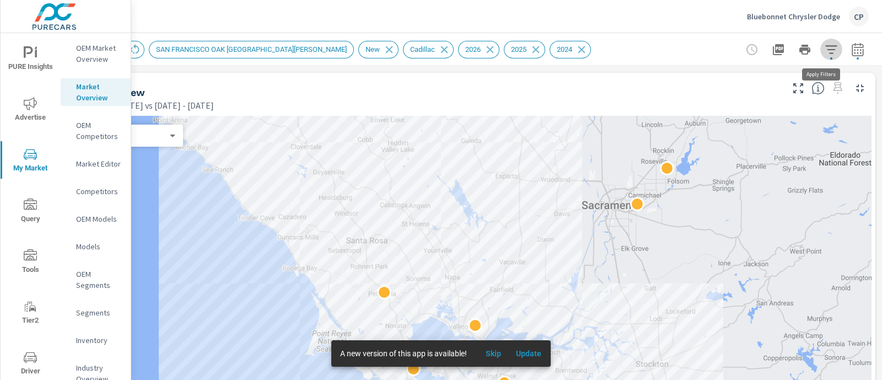
click at [825, 46] on button "button" at bounding box center [831, 50] width 22 height 22
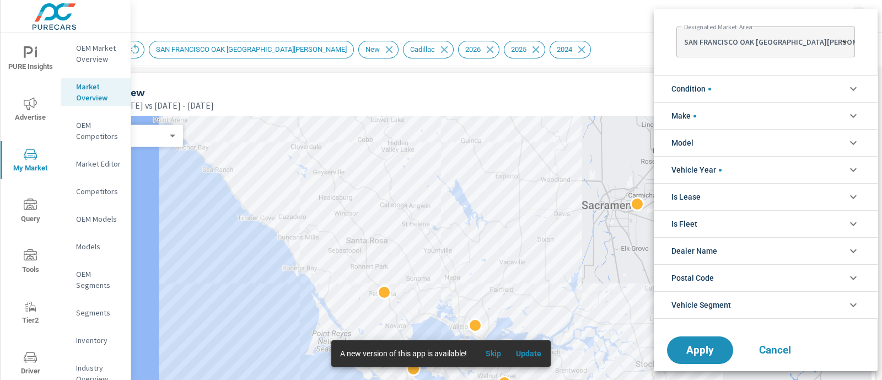
scroll to position [50, 0]
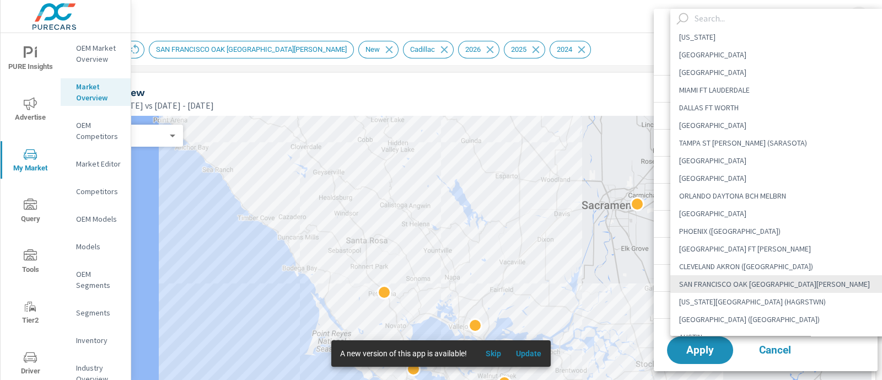
click at [759, 42] on body "PURE Insights Advertise My Market Query Tools Tier2 Driver Operations Leave Fee…" at bounding box center [441, 190] width 882 height 380
click at [747, 18] on input "text" at bounding box center [789, 18] width 199 height 19
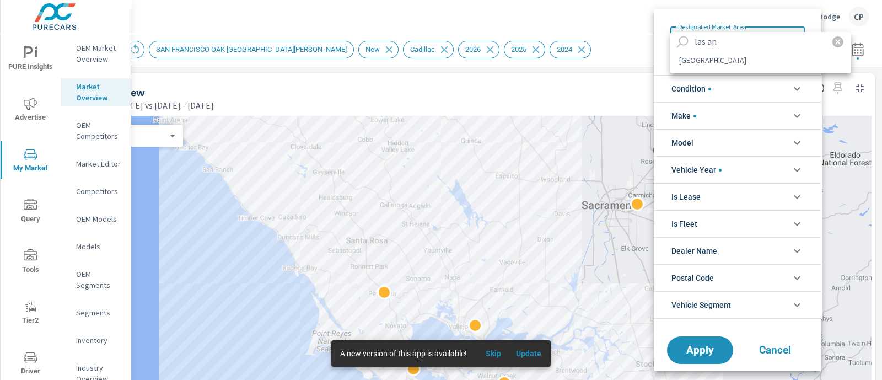
type input "las an"
click at [721, 65] on li "[GEOGRAPHIC_DATA]" at bounding box center [760, 60] width 181 height 18
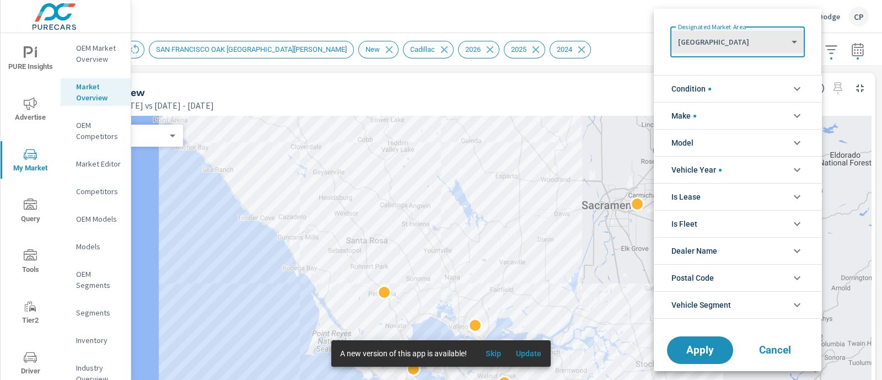
type Area "[GEOGRAPHIC_DATA]"
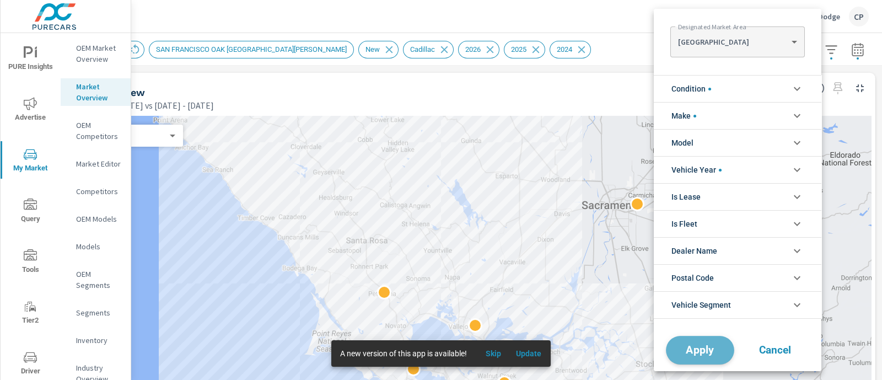
click at [700, 356] on button "Apply" at bounding box center [700, 350] width 68 height 29
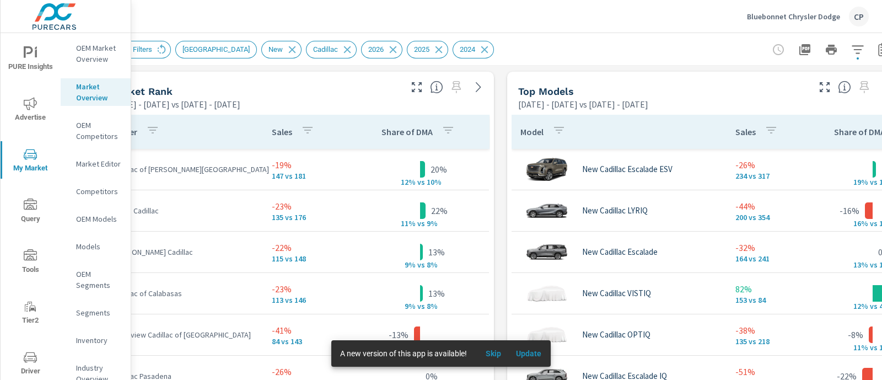
scroll to position [709, 76]
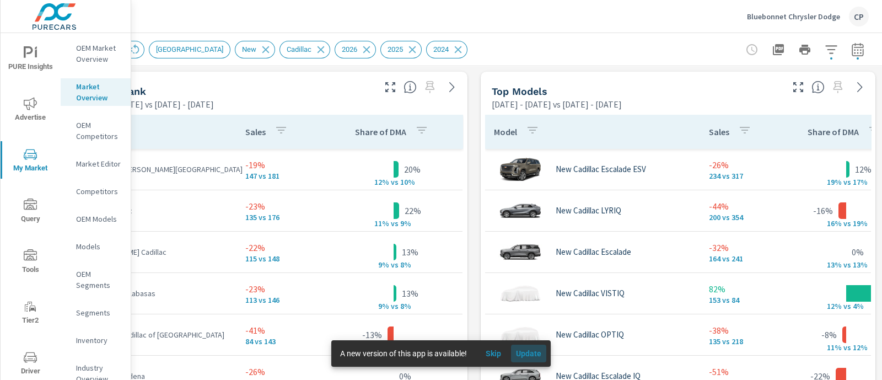
click at [532, 357] on span "Update" at bounding box center [529, 353] width 26 height 10
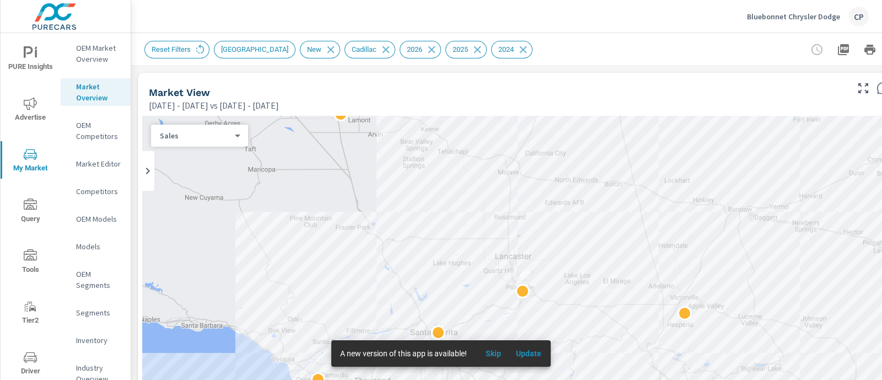
scroll to position [0, 76]
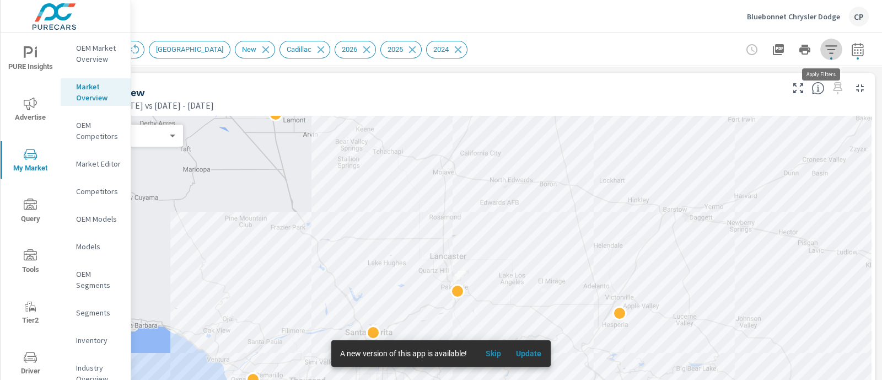
click at [825, 51] on icon "button" at bounding box center [831, 49] width 13 height 13
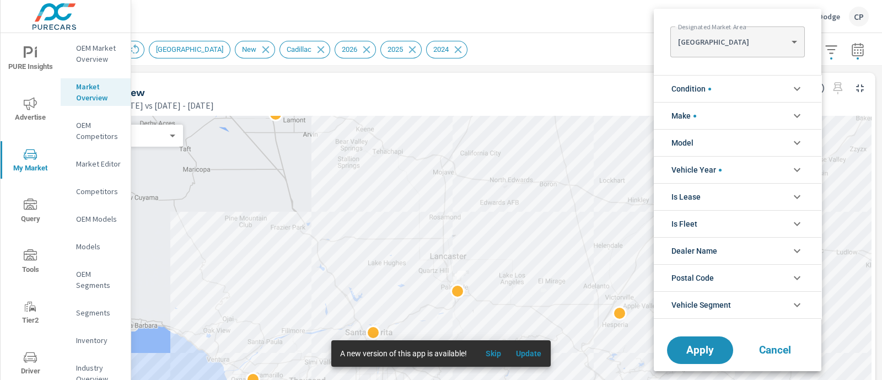
scroll to position [50, 0]
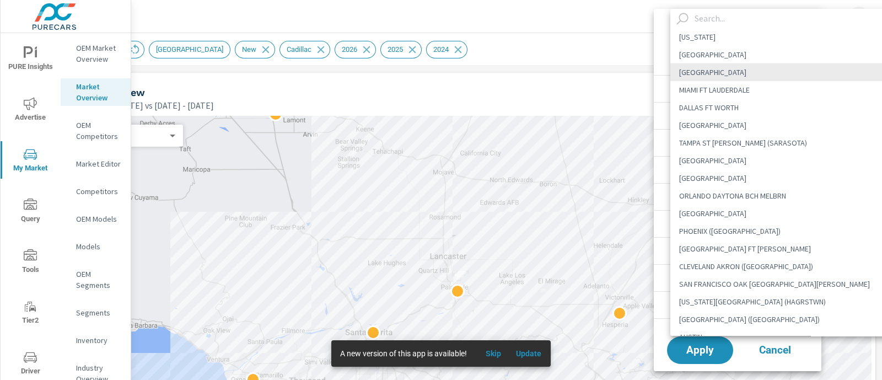
click at [763, 48] on body "PURE Insights Advertise My Market Query Tools Tier2 Driver Operations Leave Fee…" at bounding box center [441, 190] width 882 height 380
click at [759, 19] on input "text" at bounding box center [789, 18] width 199 height 19
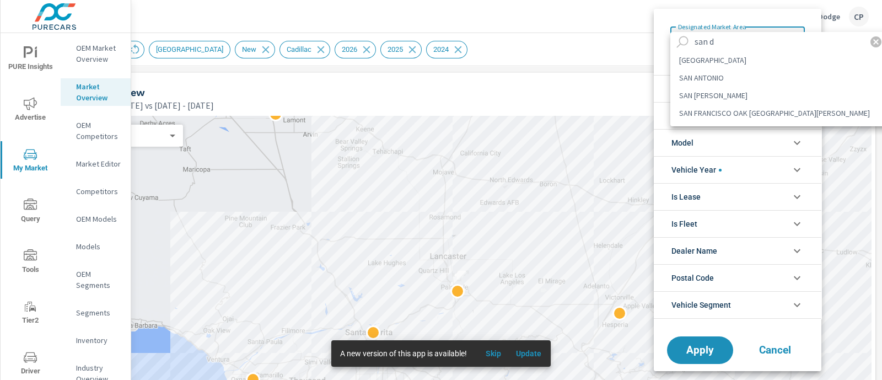
type input "san d"
click at [732, 61] on li "[GEOGRAPHIC_DATA]" at bounding box center [779, 60] width 219 height 18
type Area "[GEOGRAPHIC_DATA]"
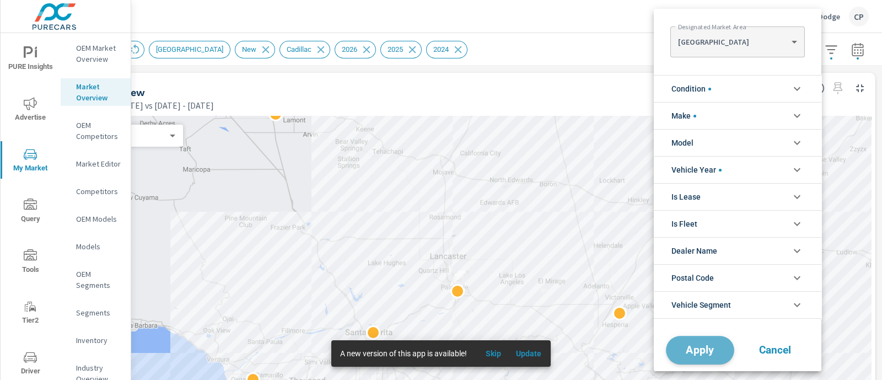
click at [705, 345] on span "Apply" at bounding box center [700, 350] width 45 height 10
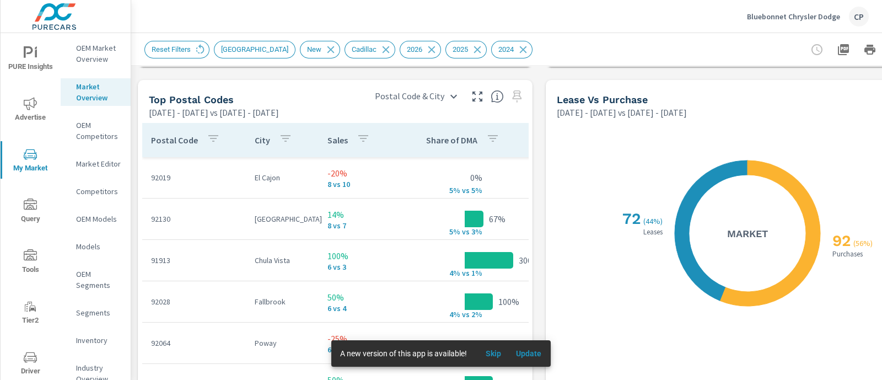
scroll to position [1173, 76]
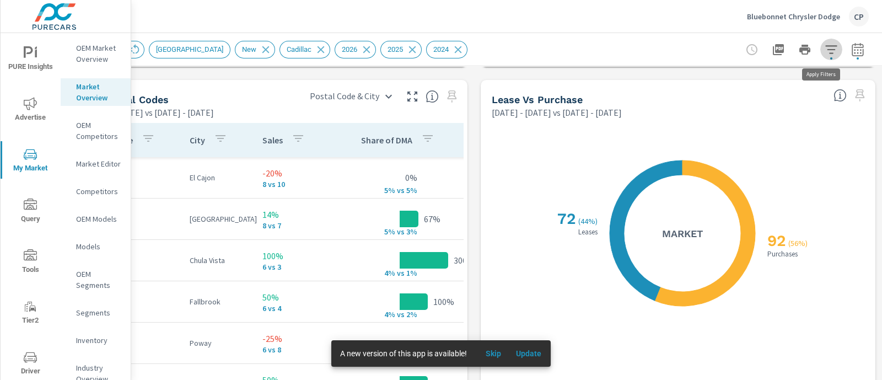
click at [828, 45] on button "button" at bounding box center [831, 50] width 22 height 22
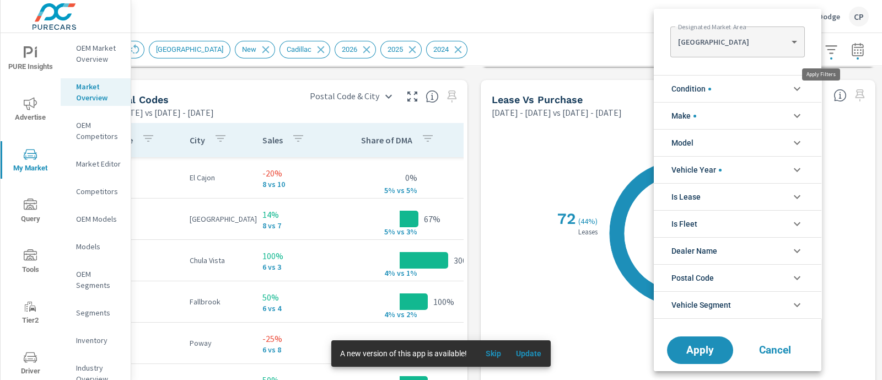
scroll to position [50, 0]
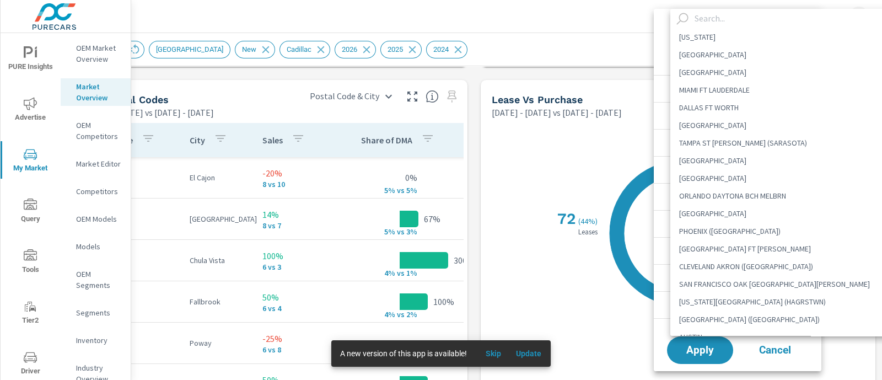
click at [727, 42] on body "PURE Insights Advertise My Market Query Tools Tier2 Driver Operations Leave Fee…" at bounding box center [441, 190] width 882 height 380
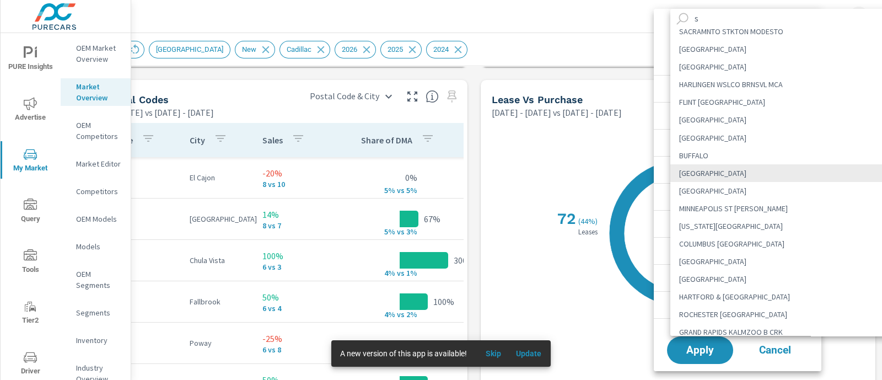
click at [700, 18] on input "s" at bounding box center [789, 18] width 199 height 19
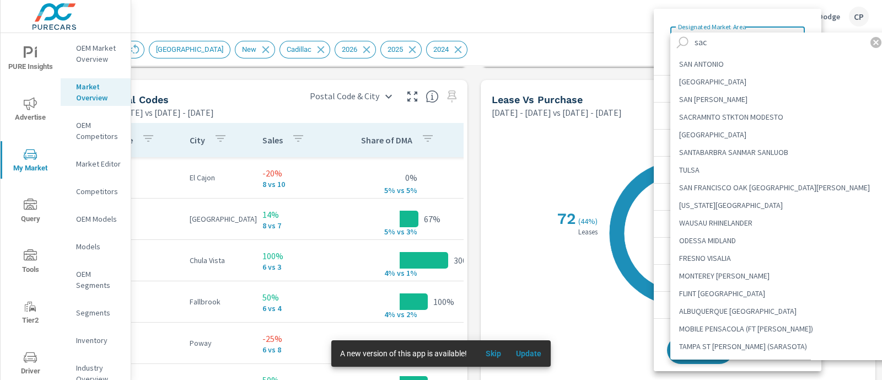
scroll to position [0, 0]
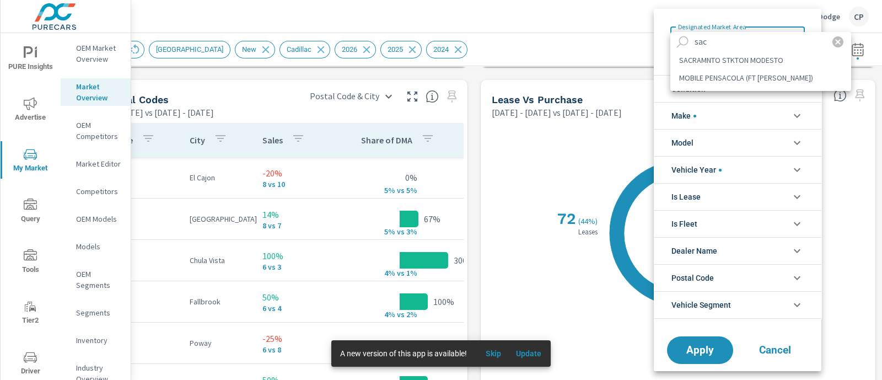
type input "sac"
click at [702, 57] on li "SACRAMNTO STKTON MODESTO" at bounding box center [760, 60] width 181 height 18
type Area "SACRAMNTO STKTON MODESTO"
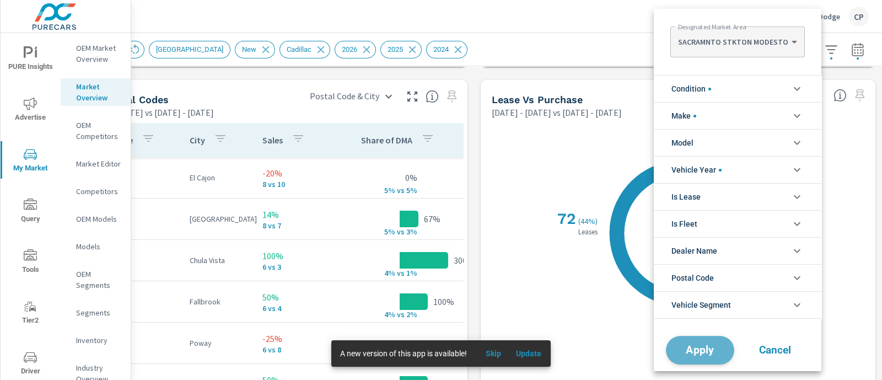
click at [711, 352] on span "Apply" at bounding box center [700, 350] width 45 height 10
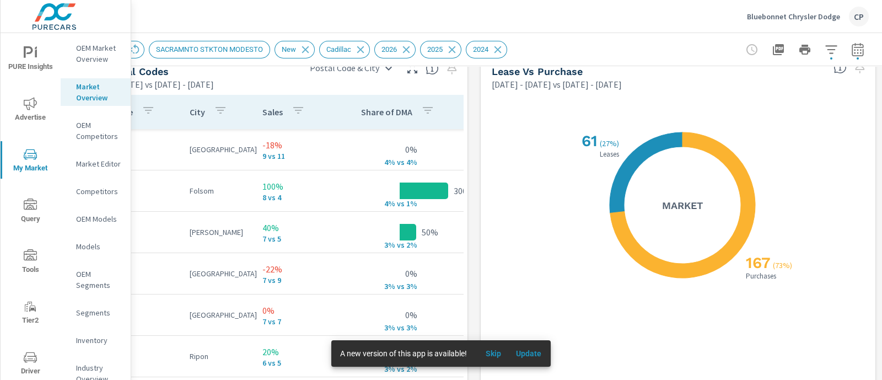
scroll to position [1232, 76]
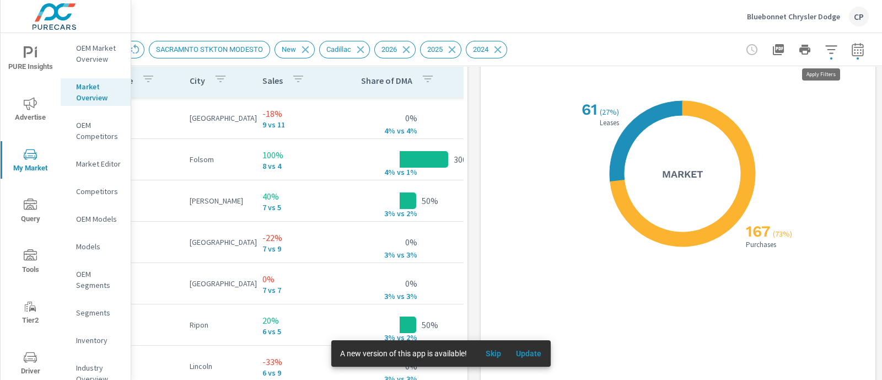
click at [825, 49] on icon "button" at bounding box center [831, 49] width 12 height 8
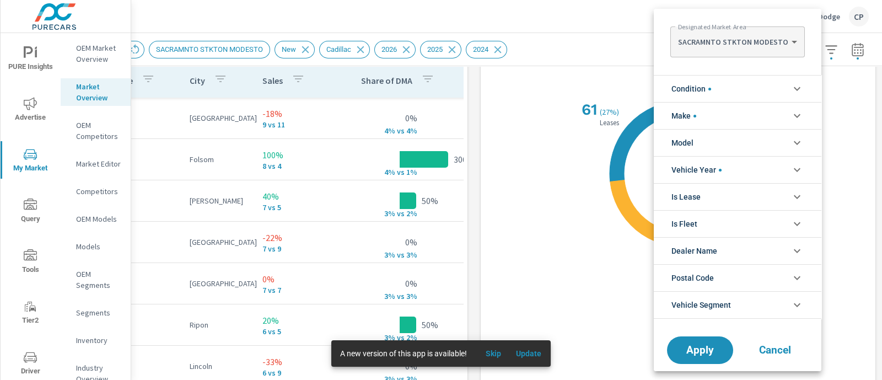
scroll to position [50, 0]
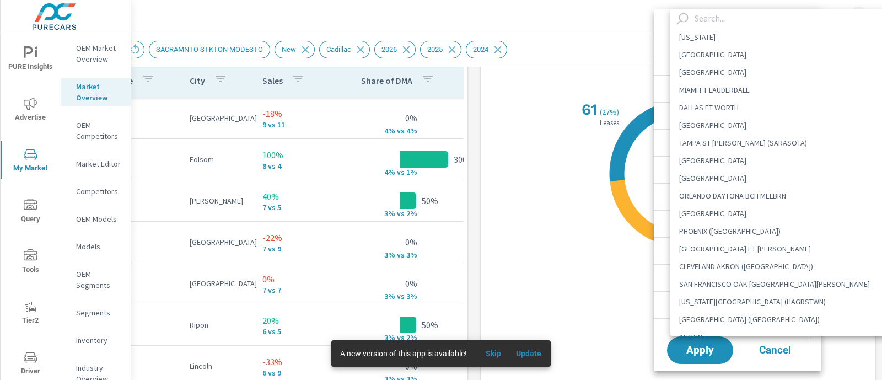
click at [782, 39] on body "PURE Insights Advertise My Market Query Tools Tier2 Driver Operations Leave Fee…" at bounding box center [441, 190] width 882 height 380
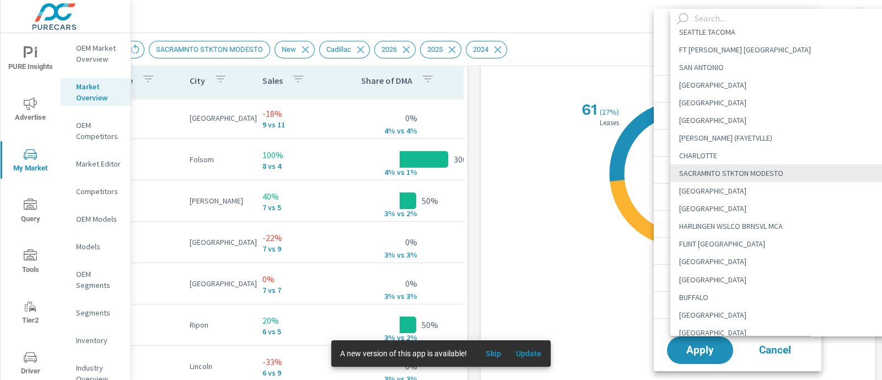
click at [752, 19] on input "text" at bounding box center [789, 18] width 199 height 19
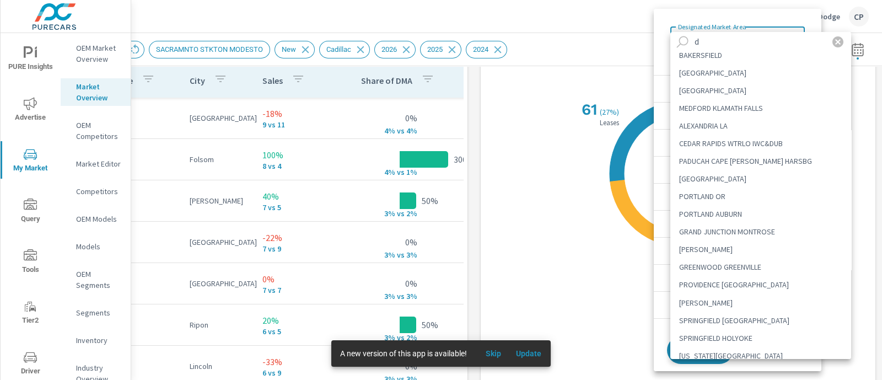
scroll to position [0, 0]
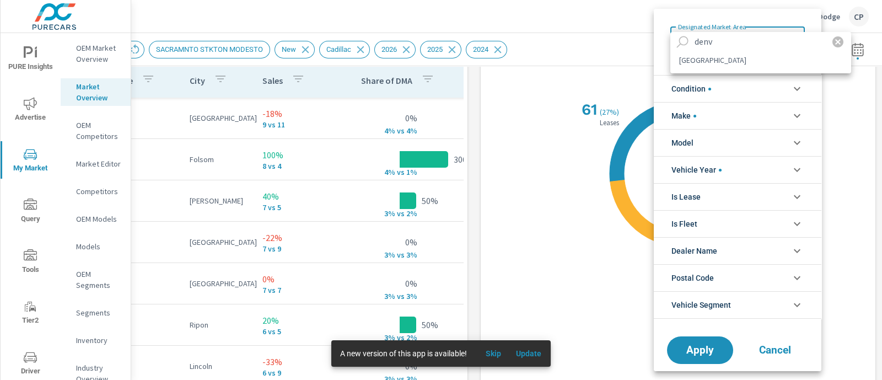
type input "denv"
click at [738, 66] on li "DENVER" at bounding box center [760, 60] width 181 height 18
type Area "DENVER"
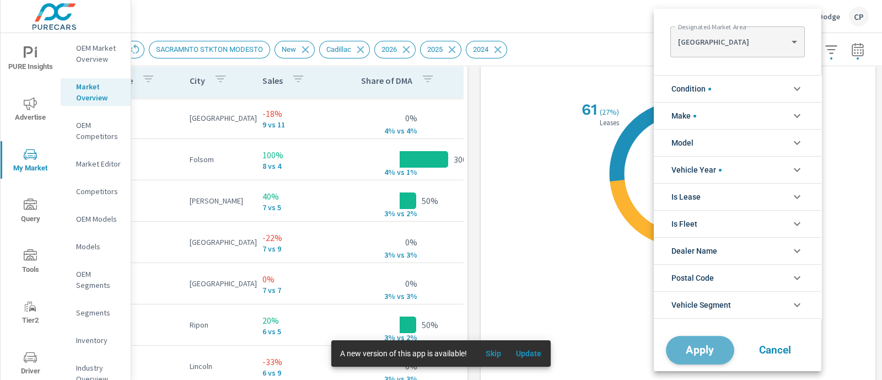
click at [697, 357] on button "Apply" at bounding box center [700, 350] width 68 height 29
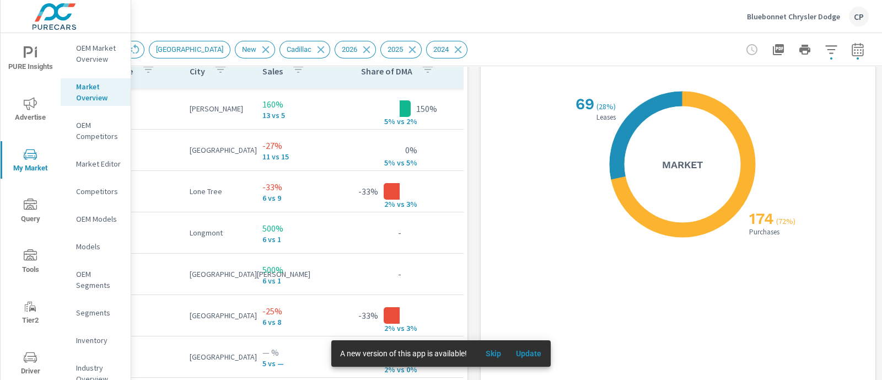
scroll to position [1226, 76]
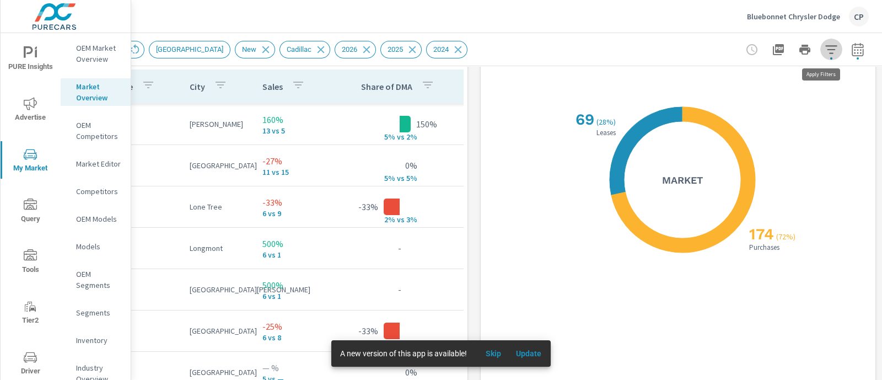
click at [825, 51] on icon "button" at bounding box center [831, 49] width 13 height 13
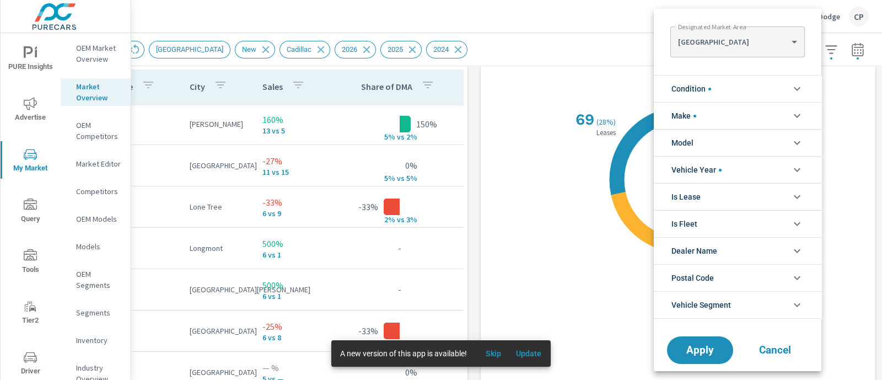
scroll to position [50, 0]
click at [788, 36] on body "PURE Insights Advertise My Market Query Tools Tier2 Driver Operations Leave Fee…" at bounding box center [441, 190] width 882 height 380
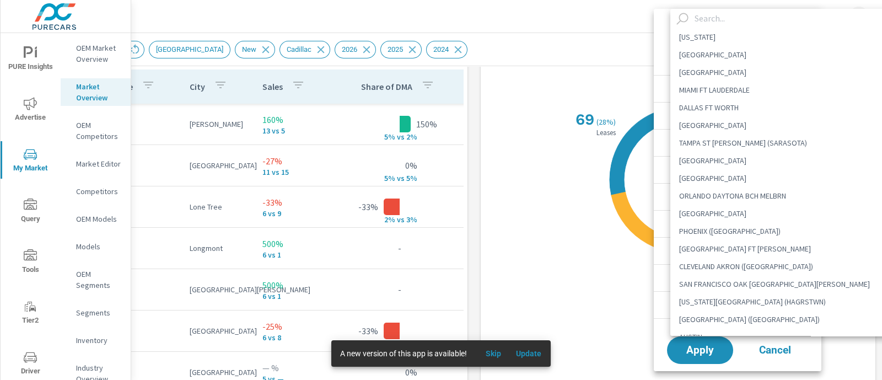
scroll to position [234, 0]
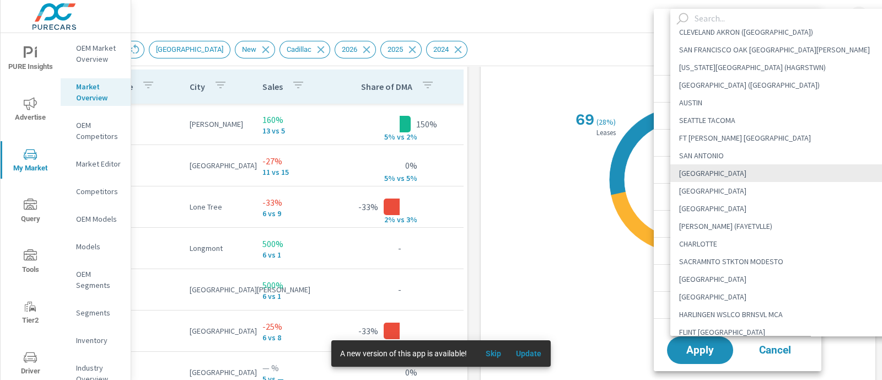
click at [741, 18] on input "text" at bounding box center [789, 18] width 199 height 19
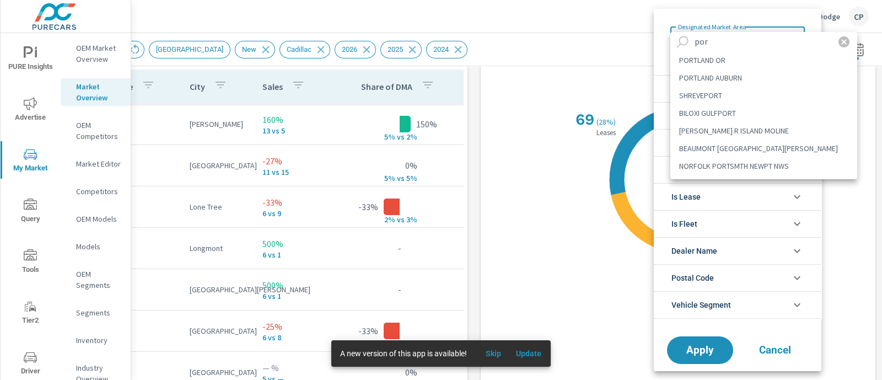
scroll to position [0, 0]
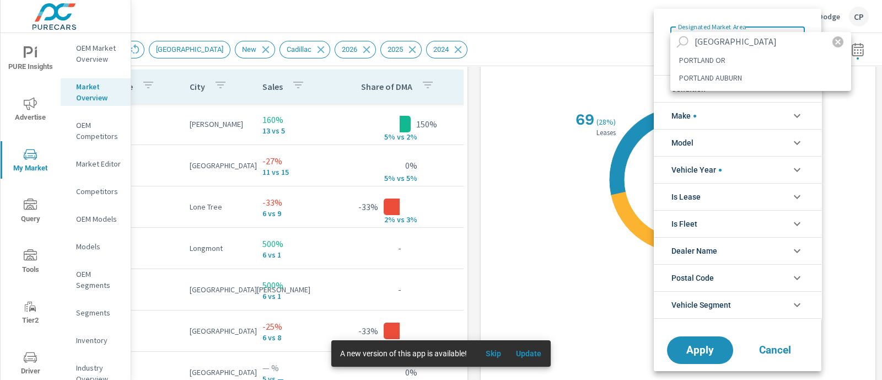
type input "portland"
click at [746, 56] on li "PORTLAND OR" at bounding box center [760, 60] width 181 height 18
type Area "PORTLAND OR"
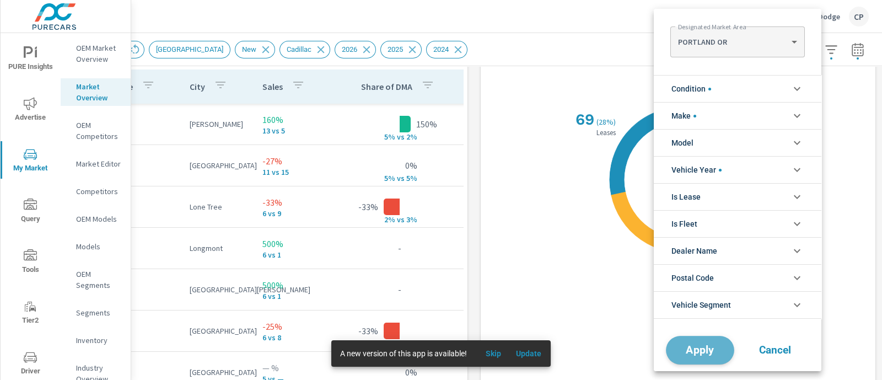
click at [702, 359] on button "Apply" at bounding box center [700, 350] width 68 height 29
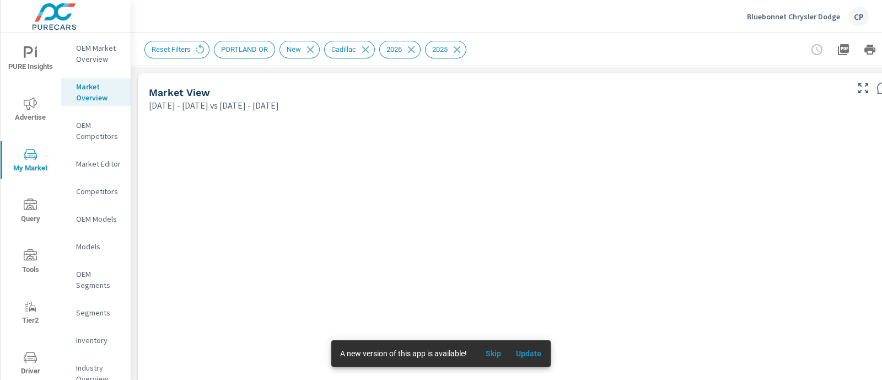
scroll to position [0, 76]
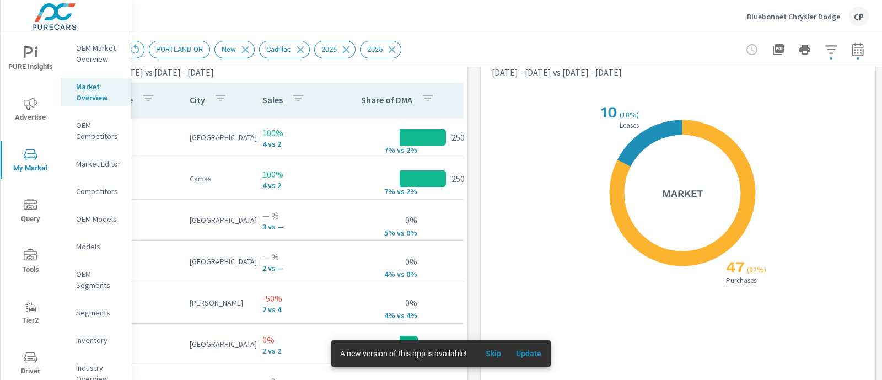
scroll to position [1196, 76]
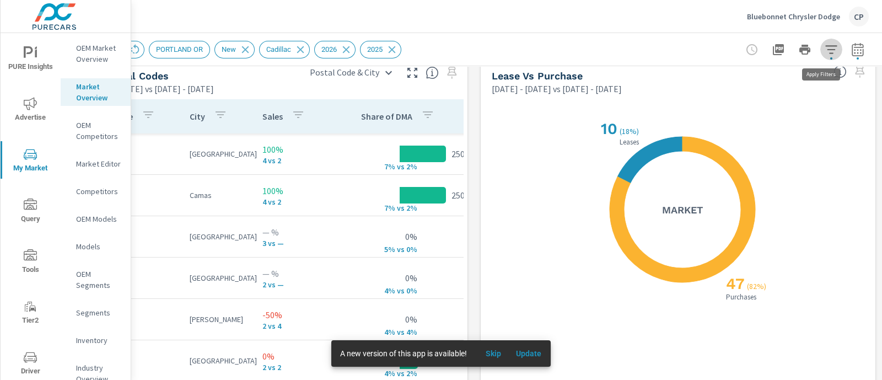
click at [824, 57] on button "button" at bounding box center [831, 50] width 22 height 22
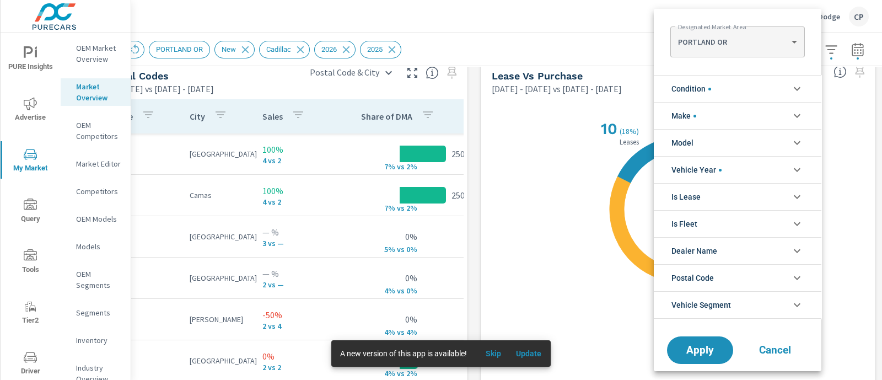
scroll to position [25, 0]
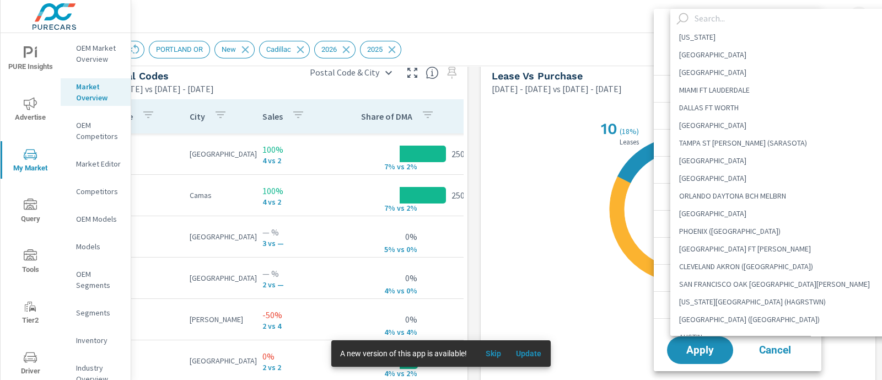
click at [772, 40] on body "PURE Insights Advertise My Market Query Tools Tier2 Driver Operations Leave Fee…" at bounding box center [441, 190] width 882 height 380
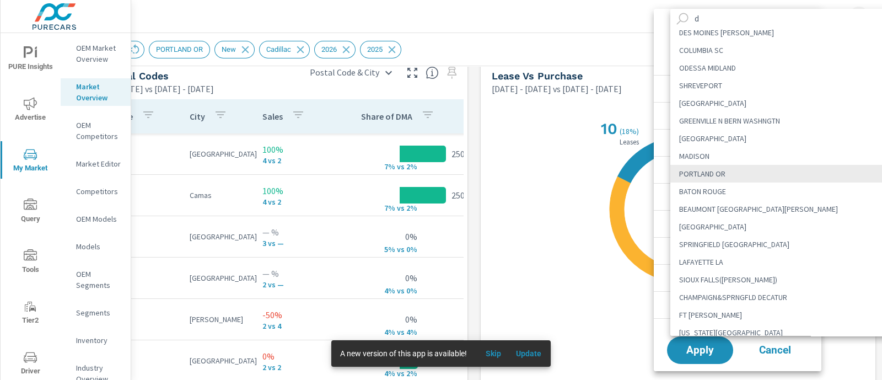
click at [730, 18] on Area "d NEW YORK DETROIT LOS ANGELES MIAMI FT LAUDERDALE DALLAS FT WORTH HOUSTON TAMP…" at bounding box center [441, 190] width 882 height 380
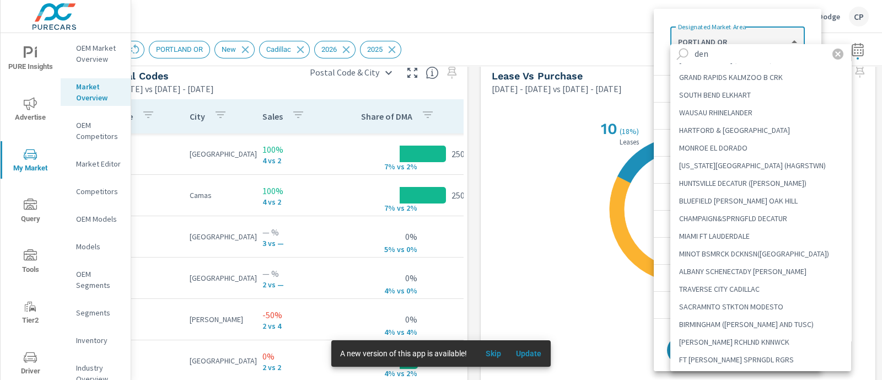
scroll to position [0, 0]
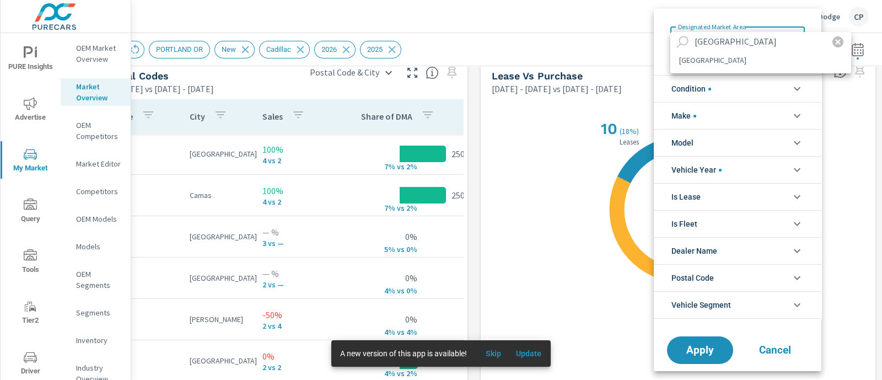
type input "denver"
click at [724, 58] on li "[GEOGRAPHIC_DATA]" at bounding box center [760, 60] width 181 height 18
type Area "[GEOGRAPHIC_DATA]"
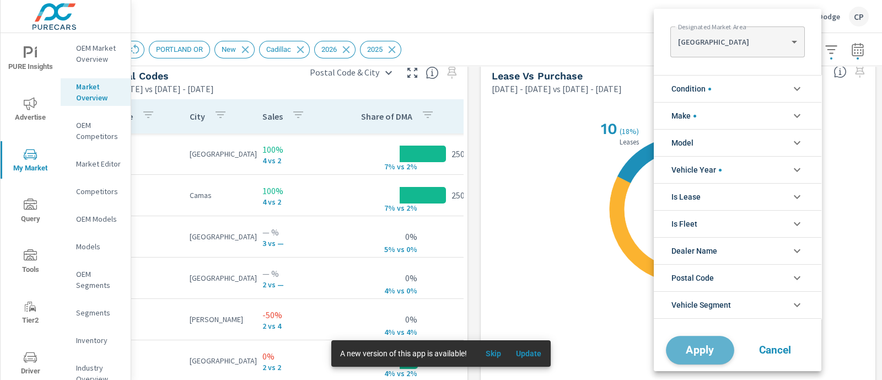
click at [708, 350] on span "Apply" at bounding box center [700, 350] width 45 height 10
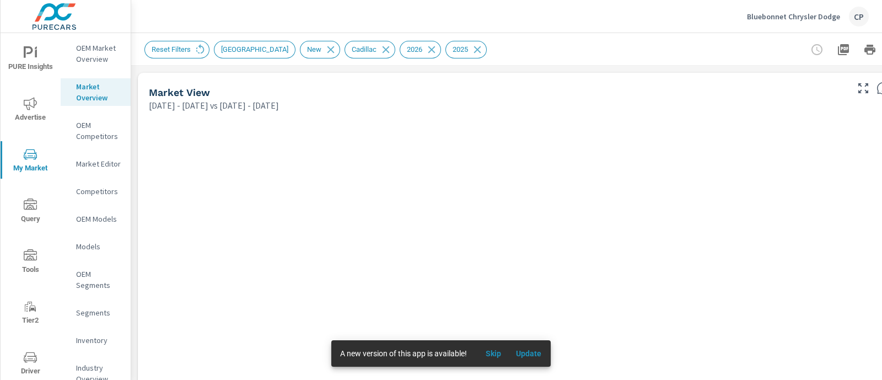
scroll to position [0, 76]
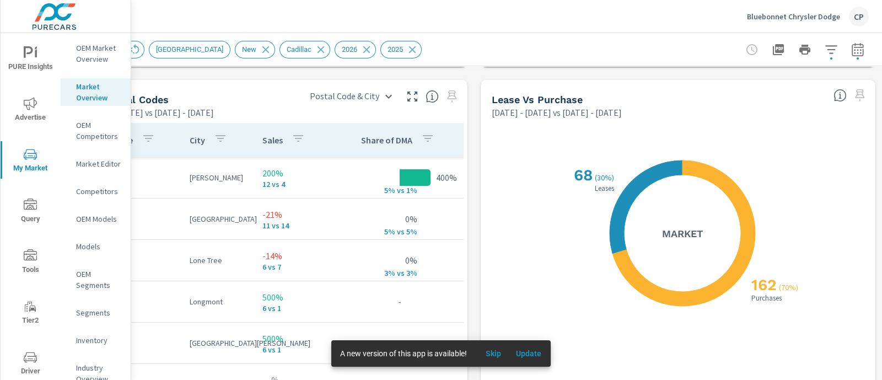
scroll to position [1165, 76]
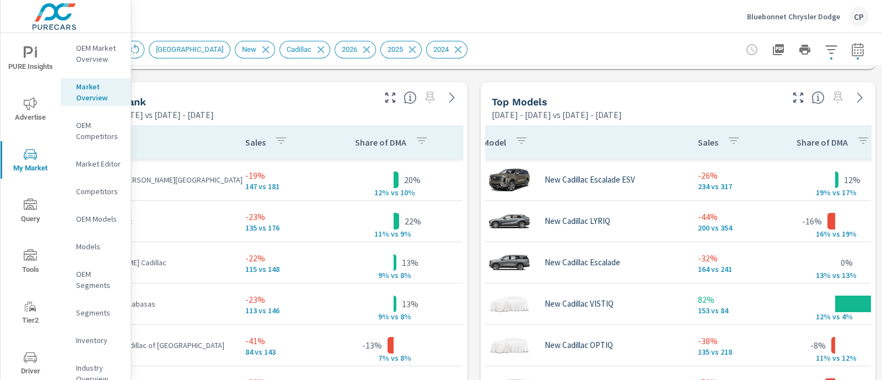
scroll to position [704, 76]
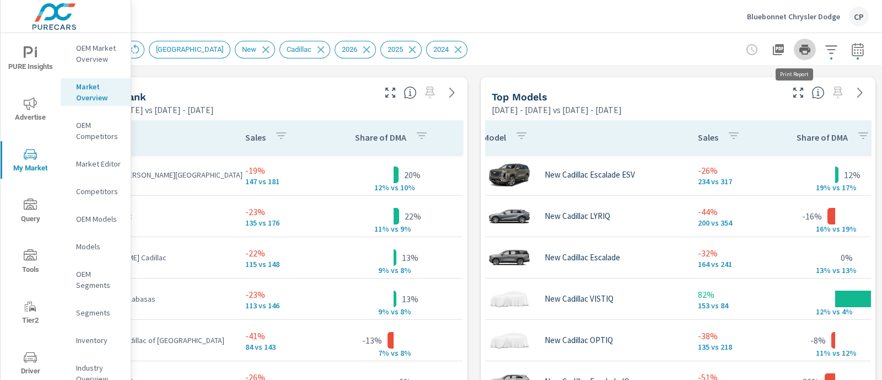
click at [794, 60] on button "button" at bounding box center [805, 50] width 22 height 22
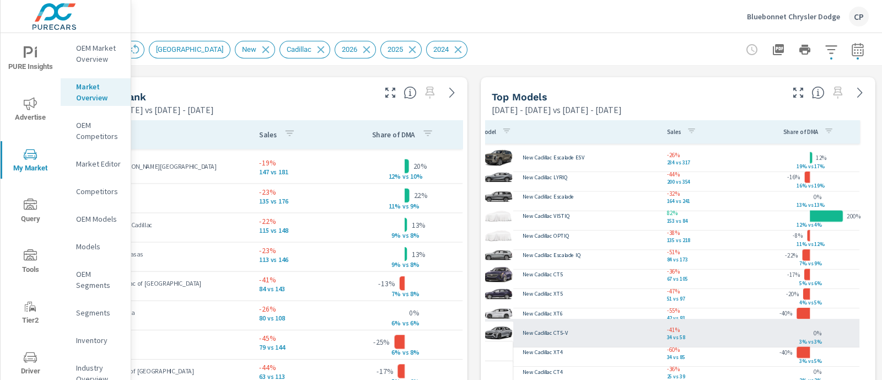
scroll to position [0, 11]
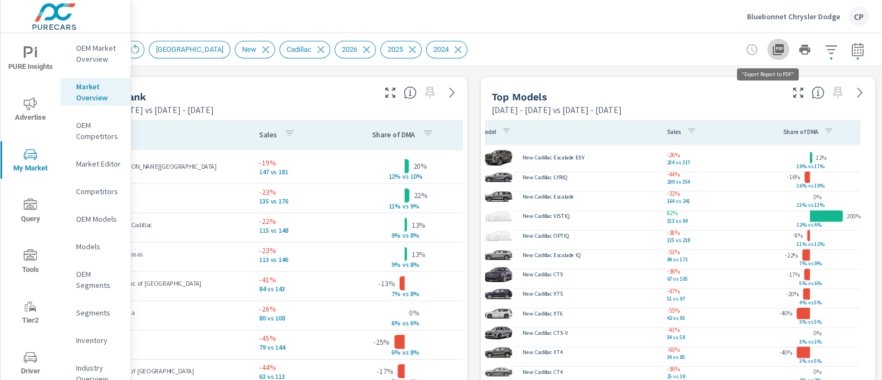
click at [774, 51] on icon "button" at bounding box center [778, 49] width 13 height 13
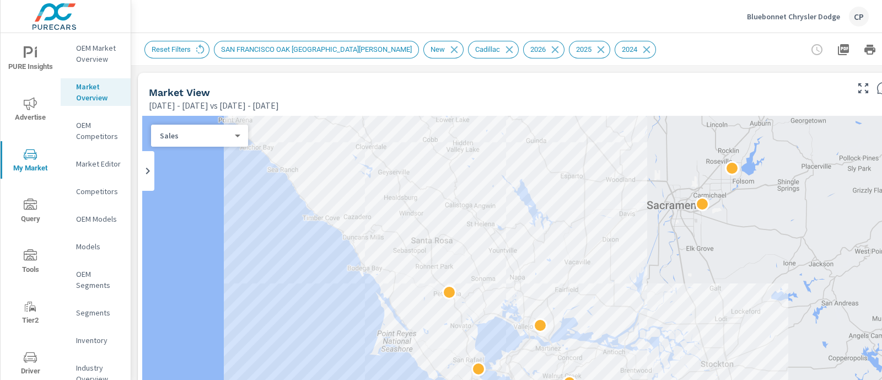
scroll to position [0, 76]
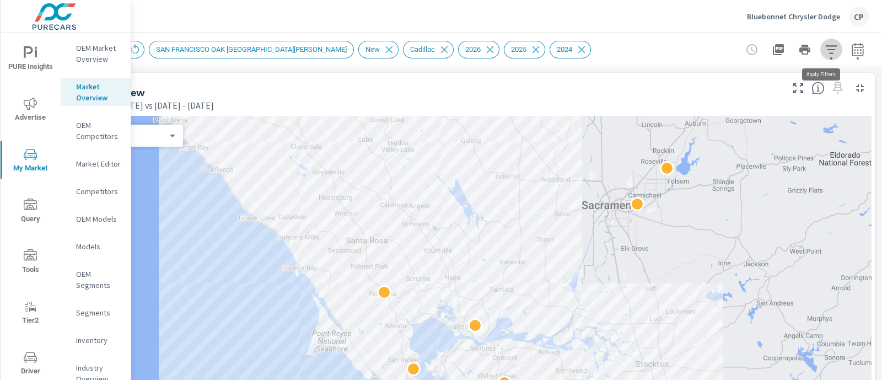
click at [825, 51] on icon "button" at bounding box center [831, 49] width 13 height 13
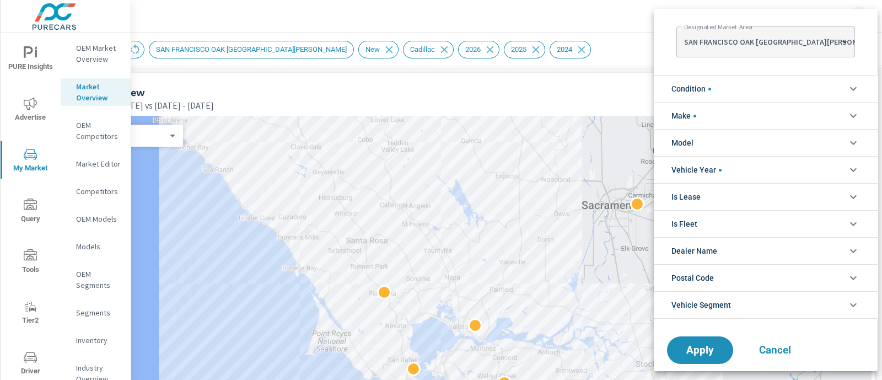
scroll to position [50, 0]
click at [602, 18] on div at bounding box center [441, 190] width 882 height 380
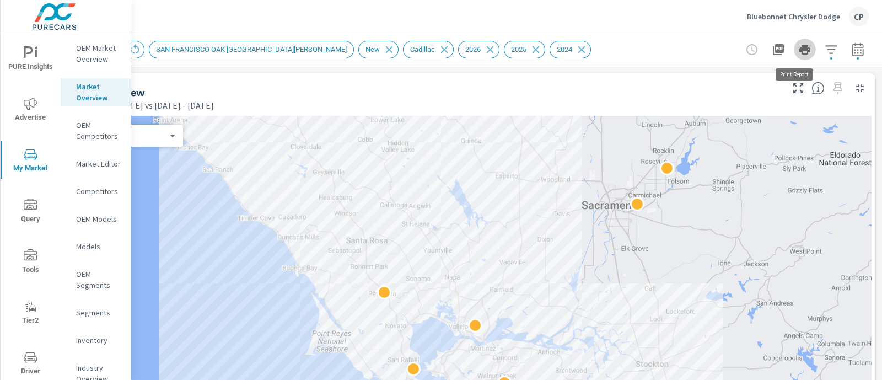
click at [799, 52] on icon "button" at bounding box center [804, 50] width 11 height 10
click at [772, 46] on icon "button" at bounding box center [778, 49] width 13 height 13
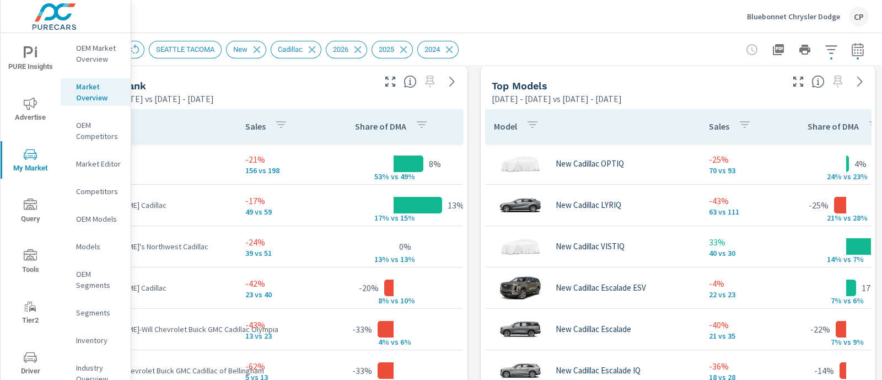
scroll to position [717, 76]
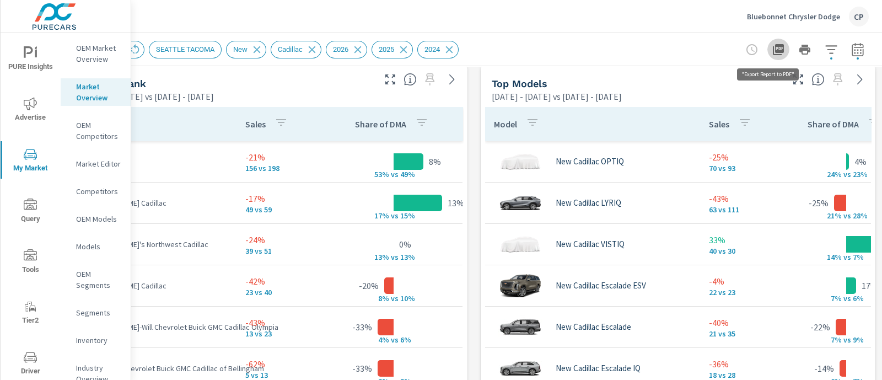
click at [773, 49] on icon "button" at bounding box center [778, 49] width 11 height 11
